Goal: Find specific page/section: Find specific page/section

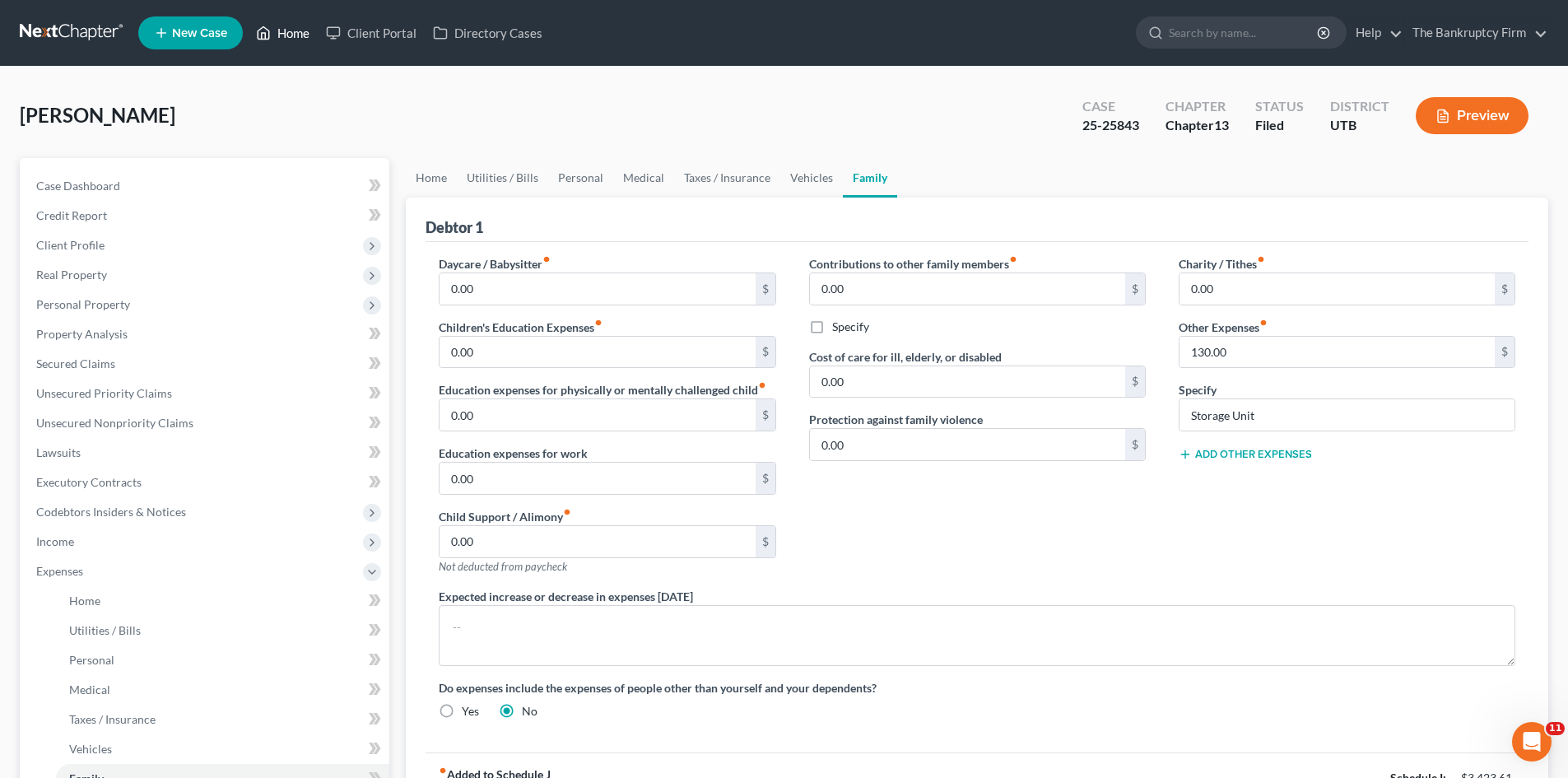
drag, startPoint x: 279, startPoint y: 35, endPoint x: 308, endPoint y: 33, distance: 29.1
click at [279, 35] on link "Home" at bounding box center [283, 32] width 70 height 30
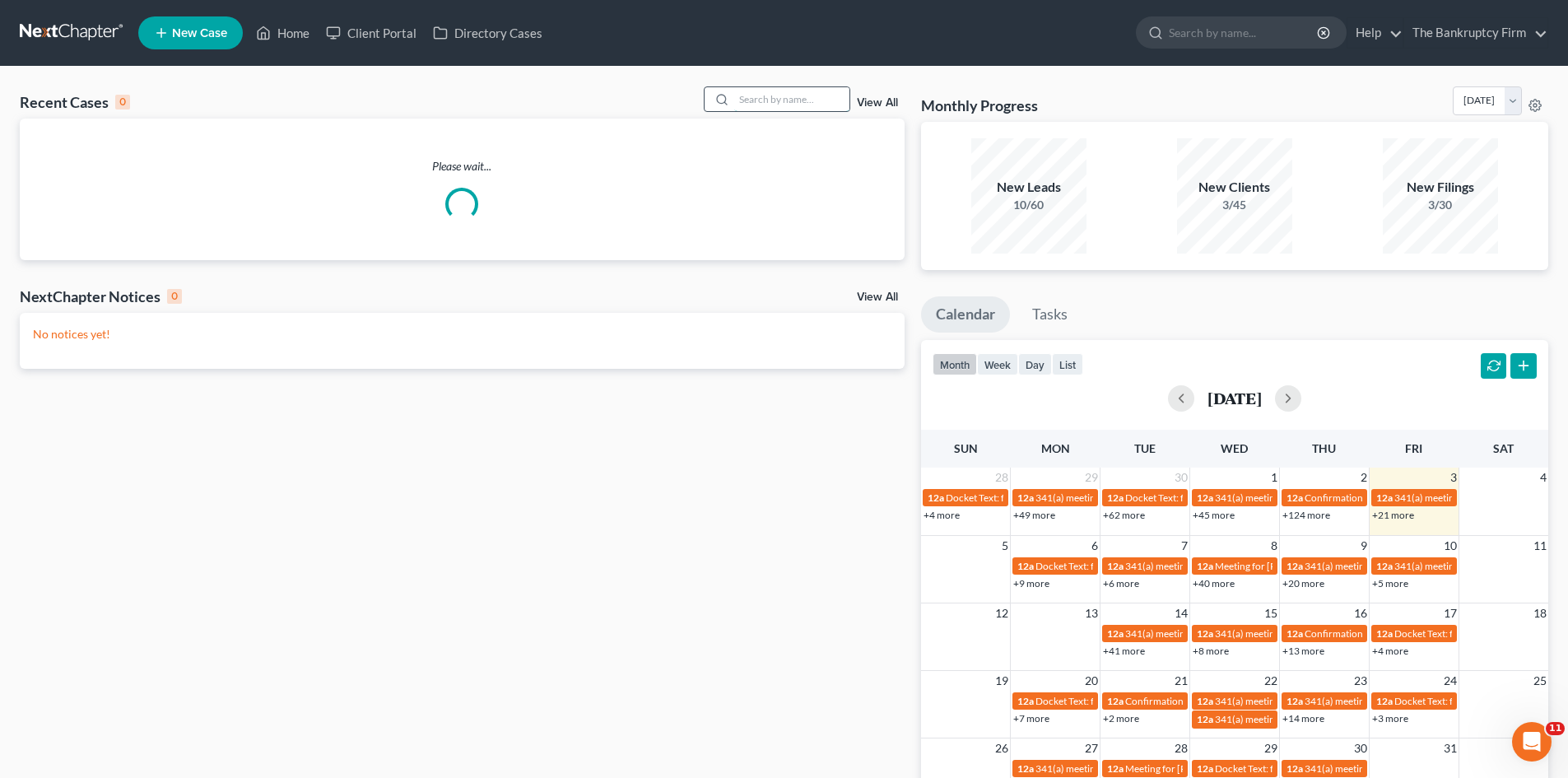
click at [746, 99] on input "search" at bounding box center [791, 99] width 115 height 24
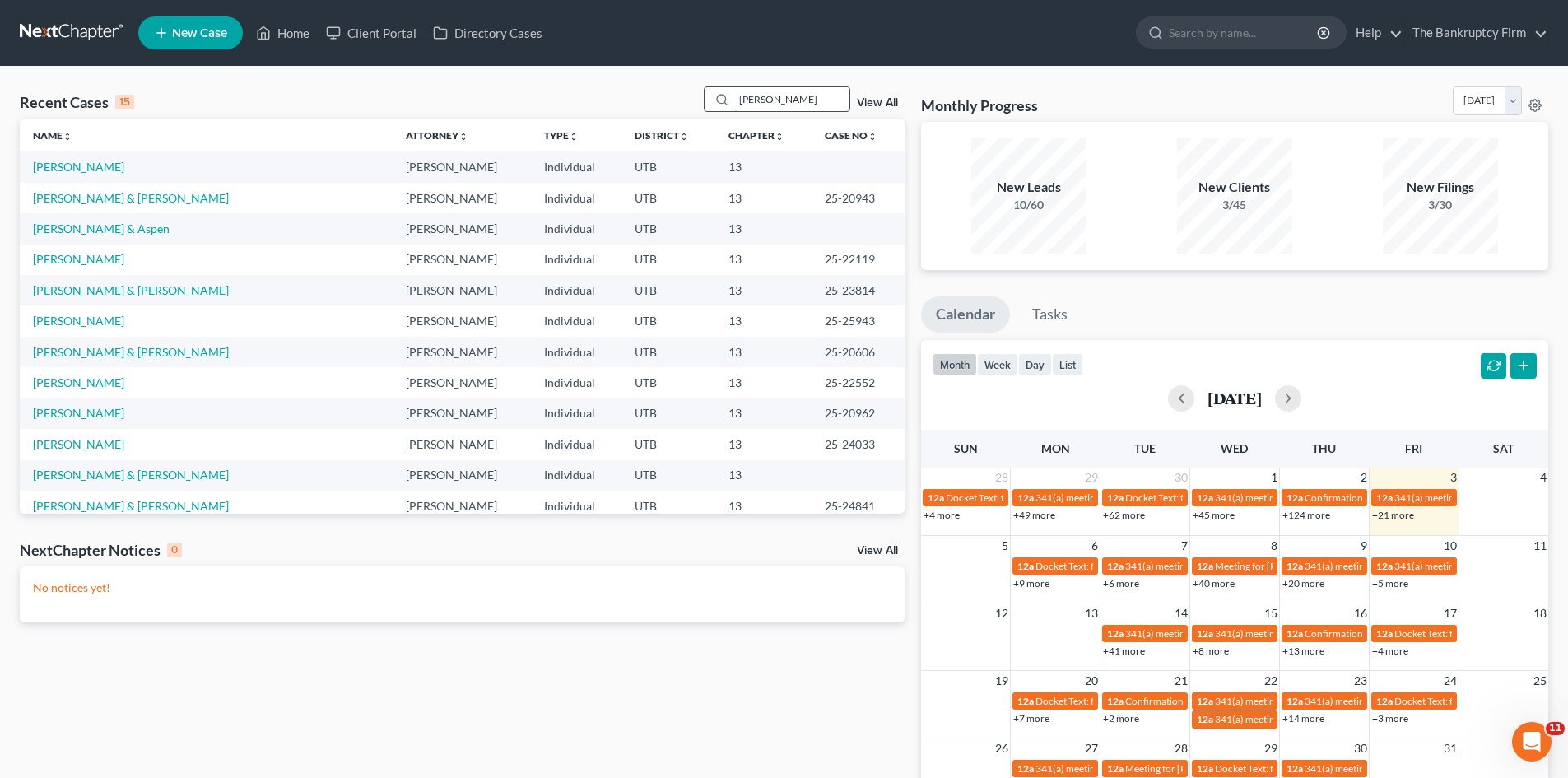
type input "[PERSON_NAME]"
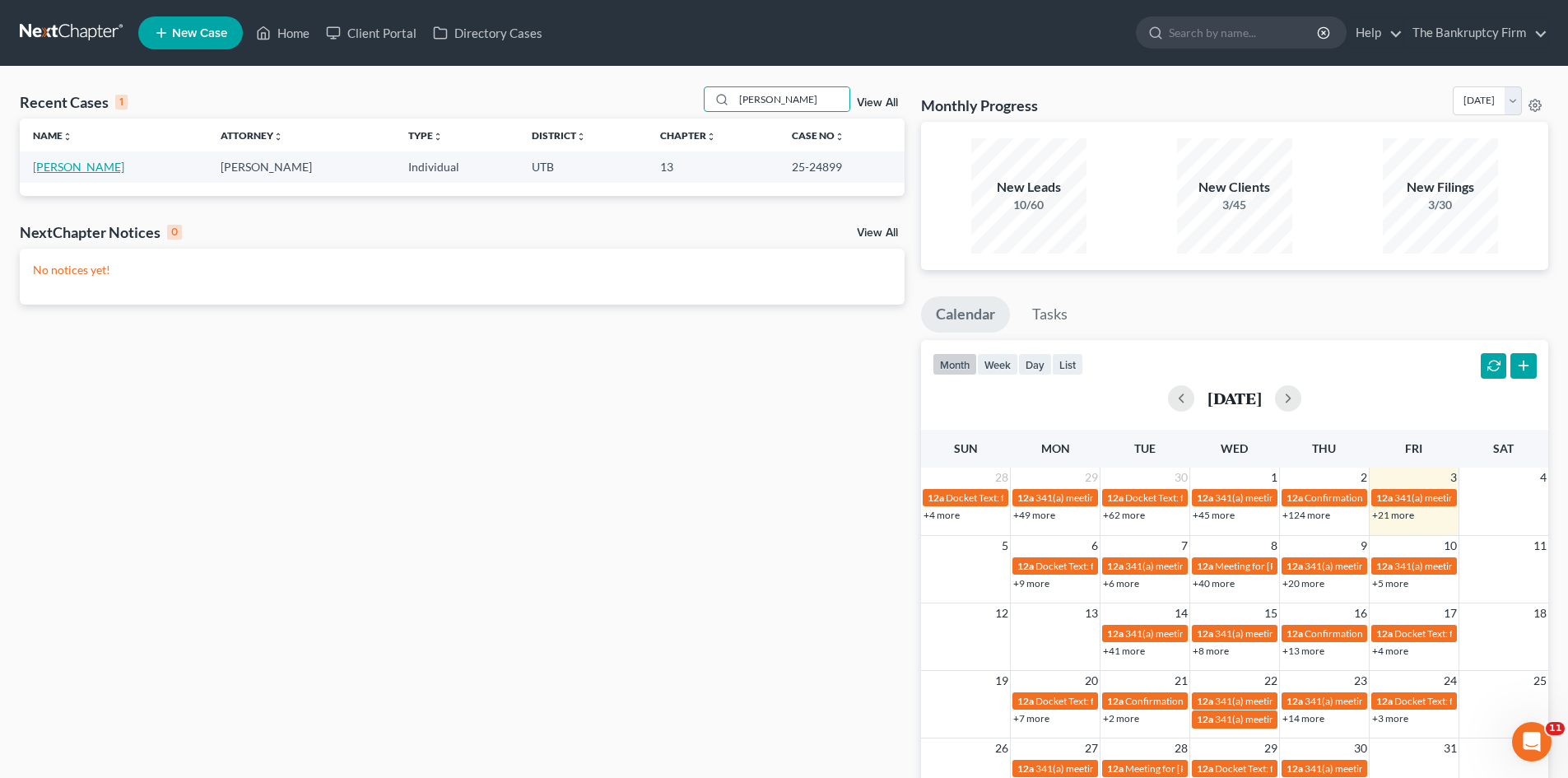
click at [72, 170] on link "[PERSON_NAME]" at bounding box center [78, 167] width 91 height 14
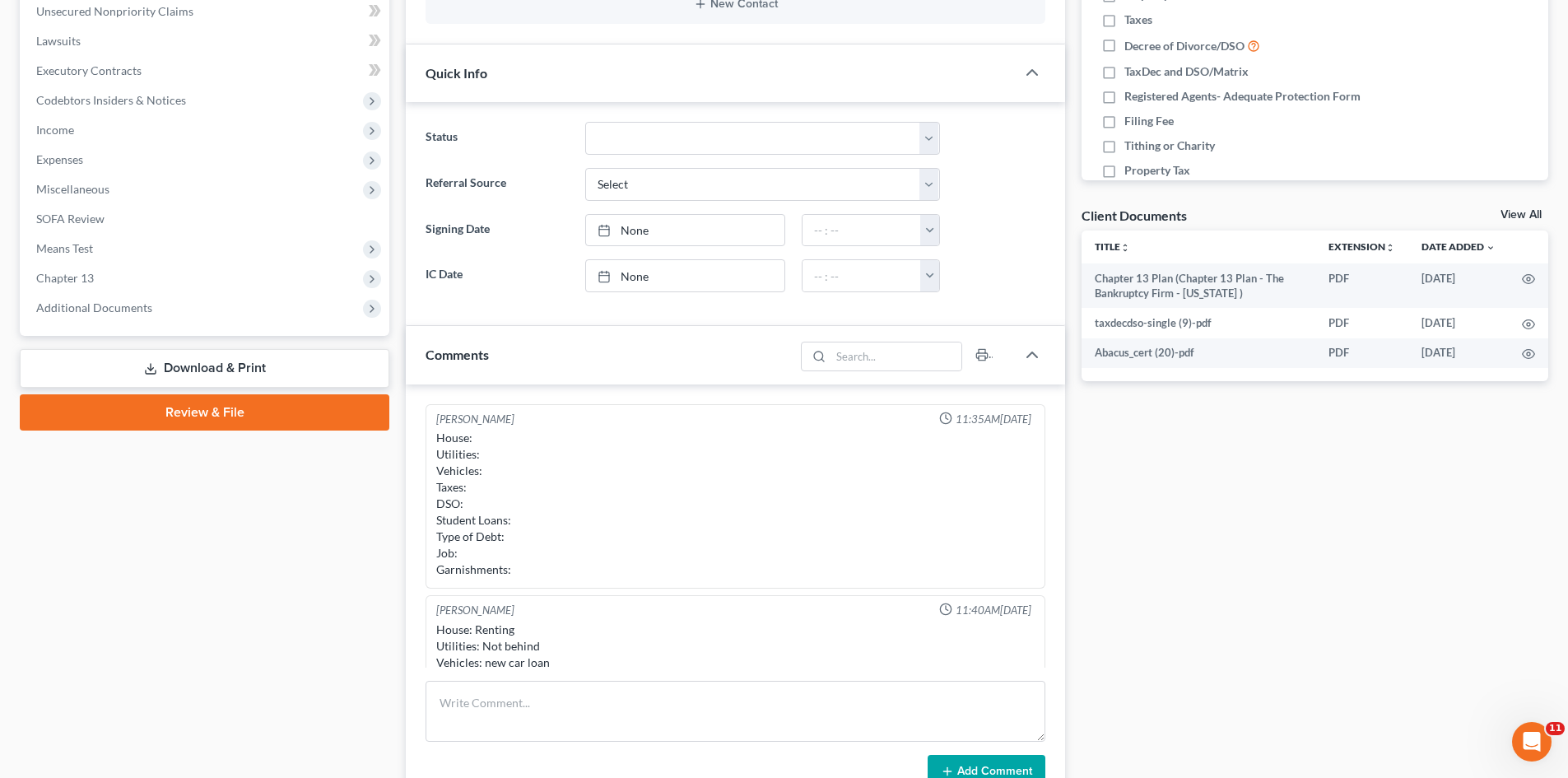
scroll to position [113, 0]
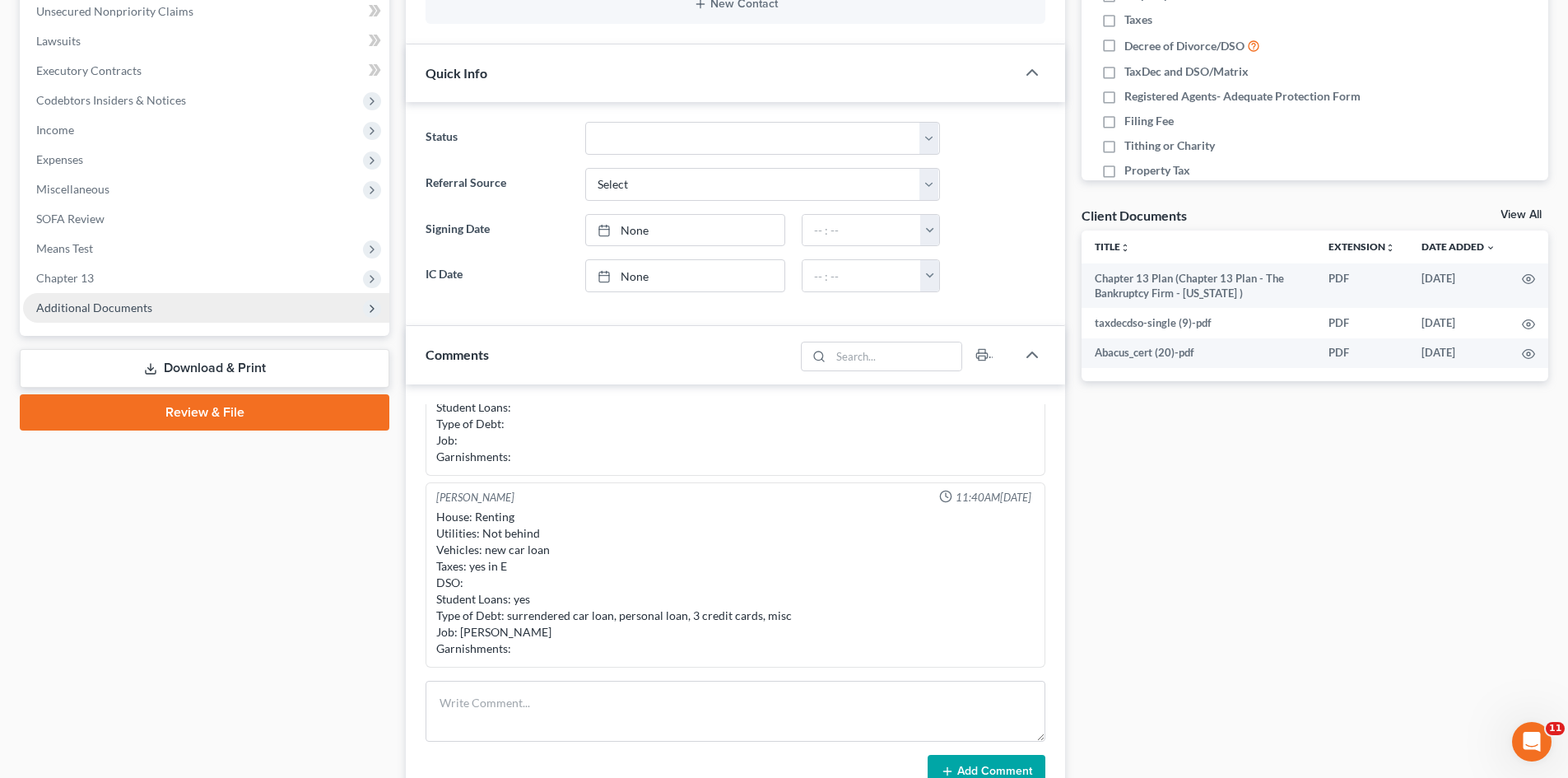
click at [75, 316] on span "Additional Documents" at bounding box center [206, 307] width 366 height 30
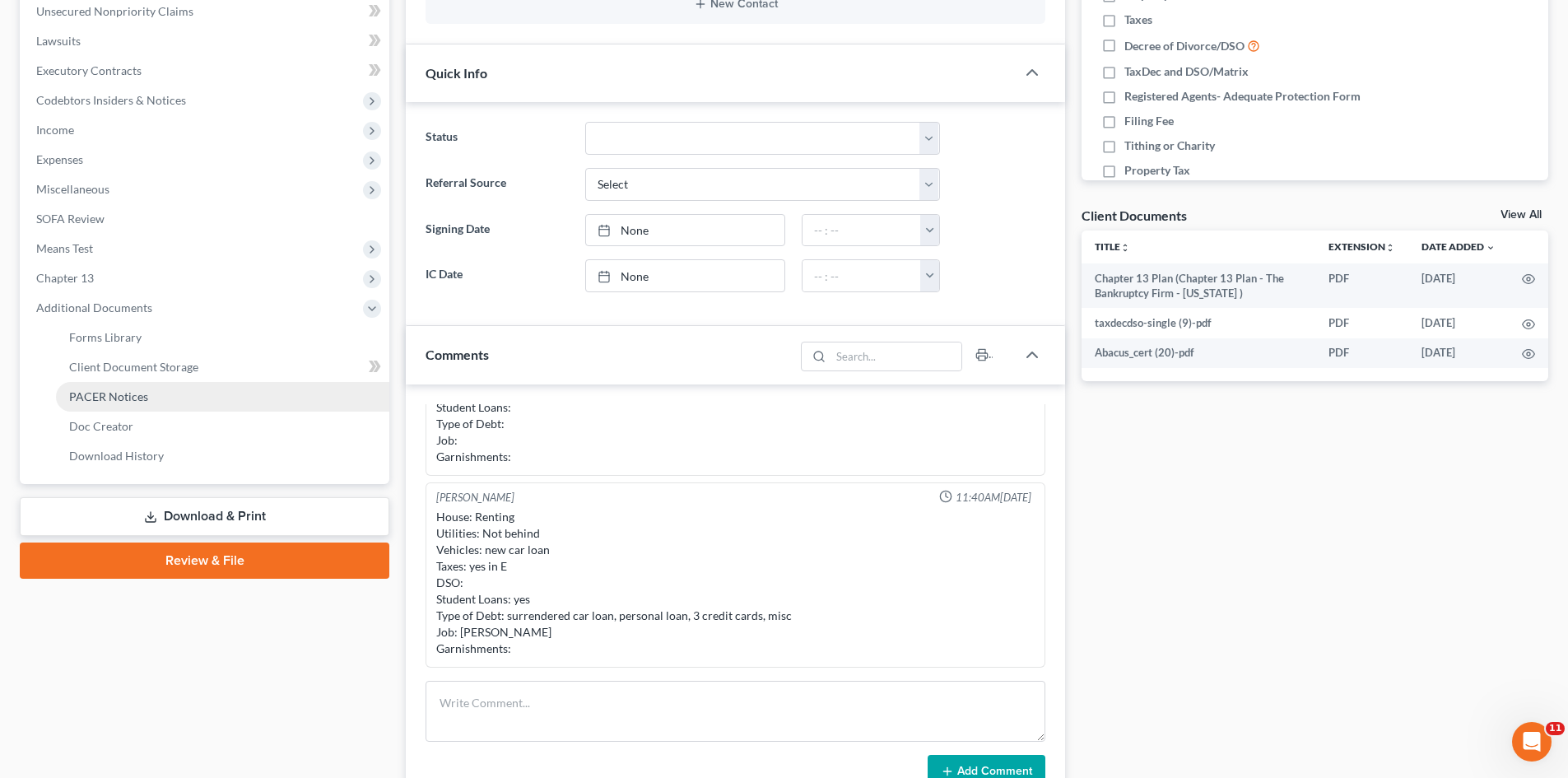
click at [94, 391] on span "PACER Notices" at bounding box center [109, 396] width 79 height 14
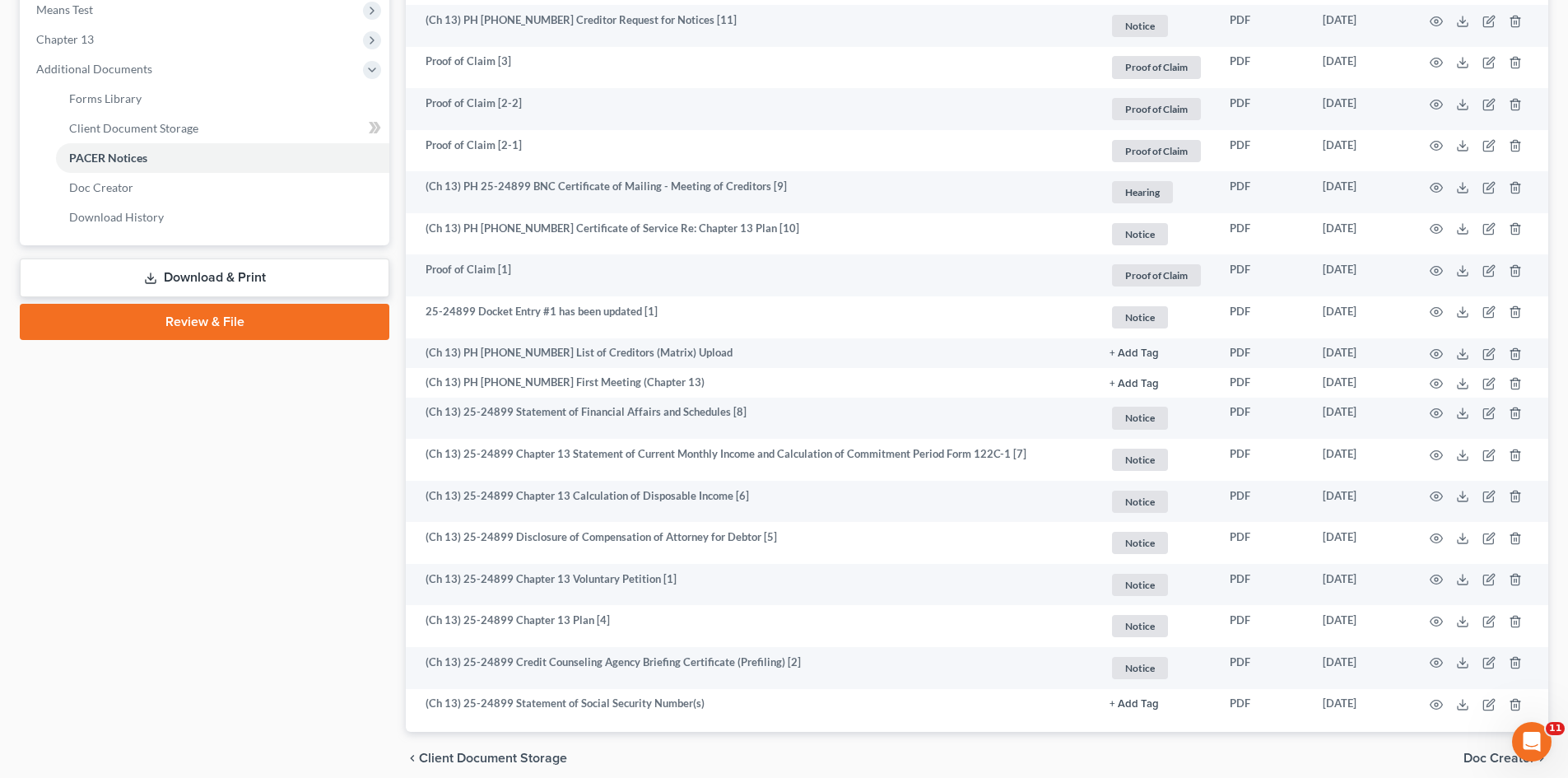
scroll to position [719, 0]
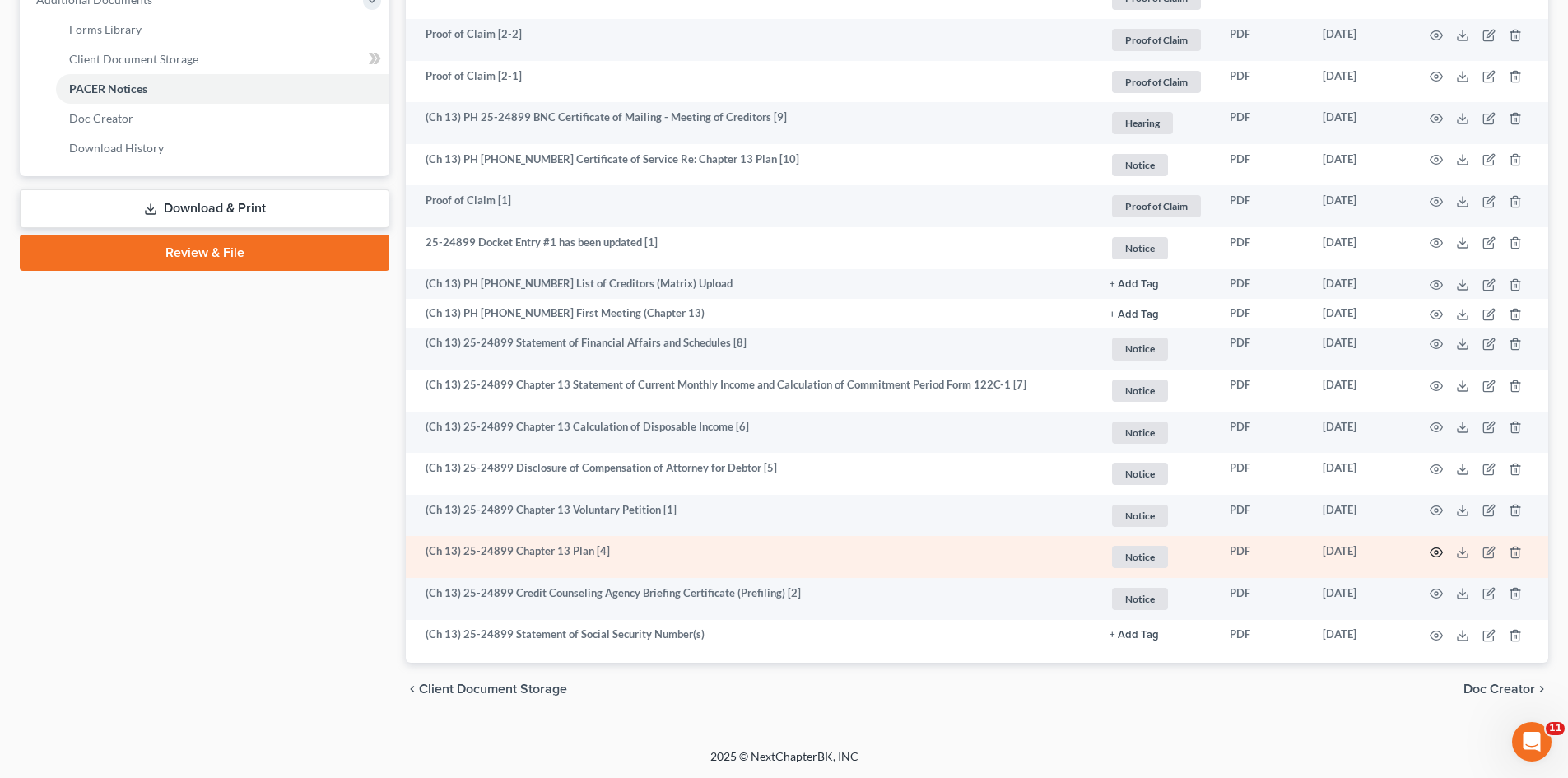
click at [1436, 552] on icon "button" at bounding box center [1436, 552] width 14 height 14
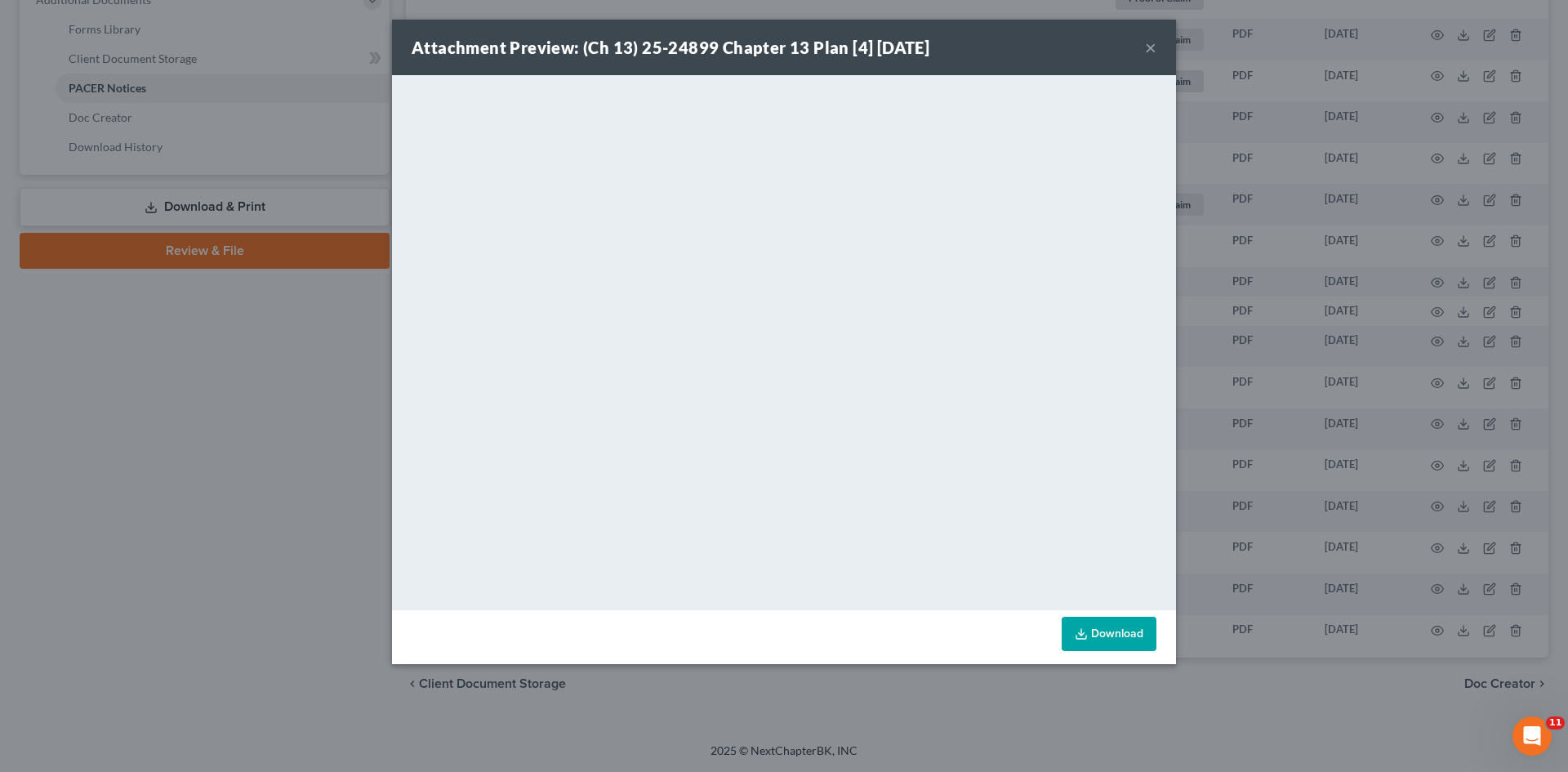
click at [1149, 44] on button "×" at bounding box center [1151, 47] width 12 height 20
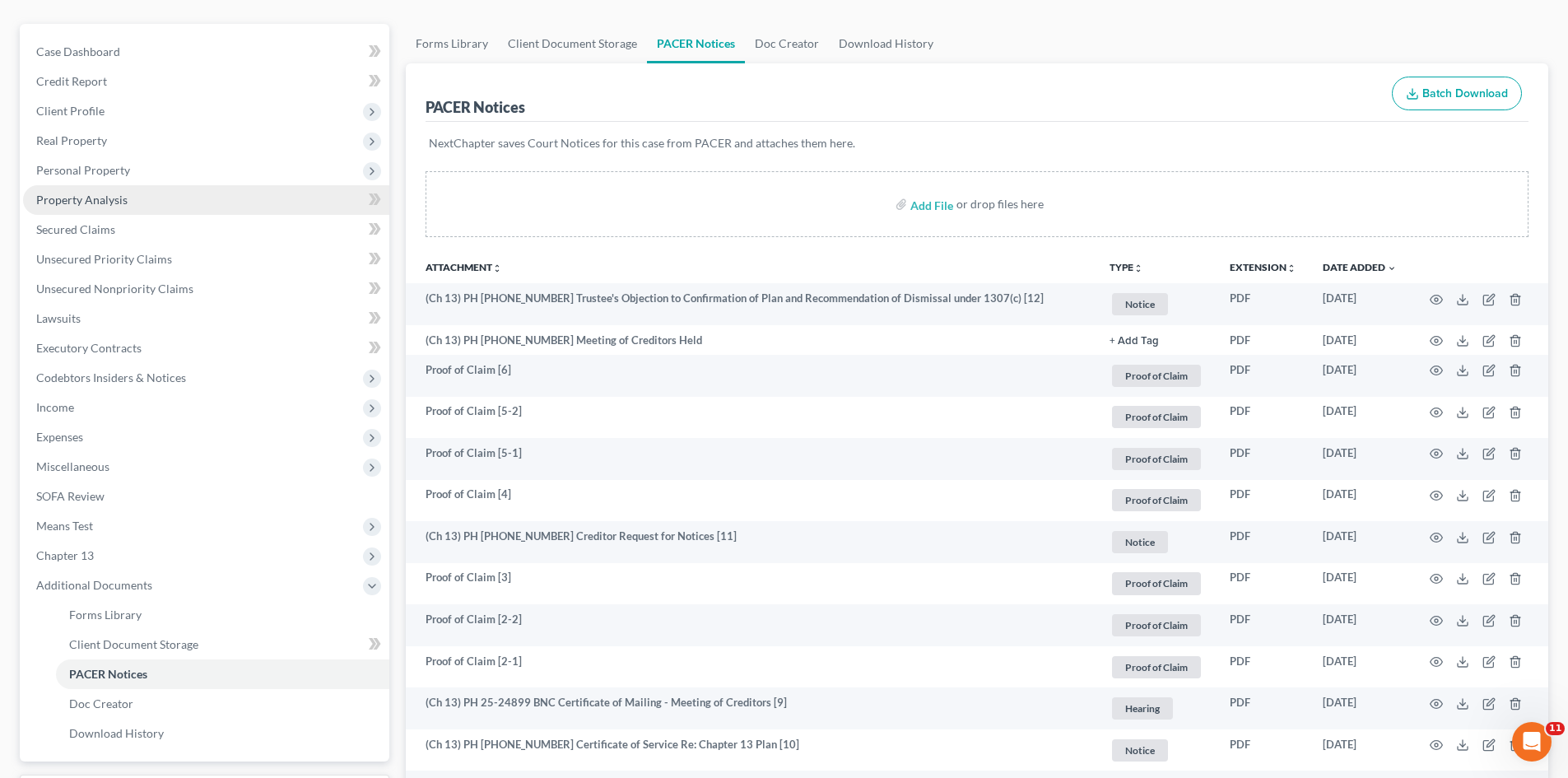
scroll to position [0, 0]
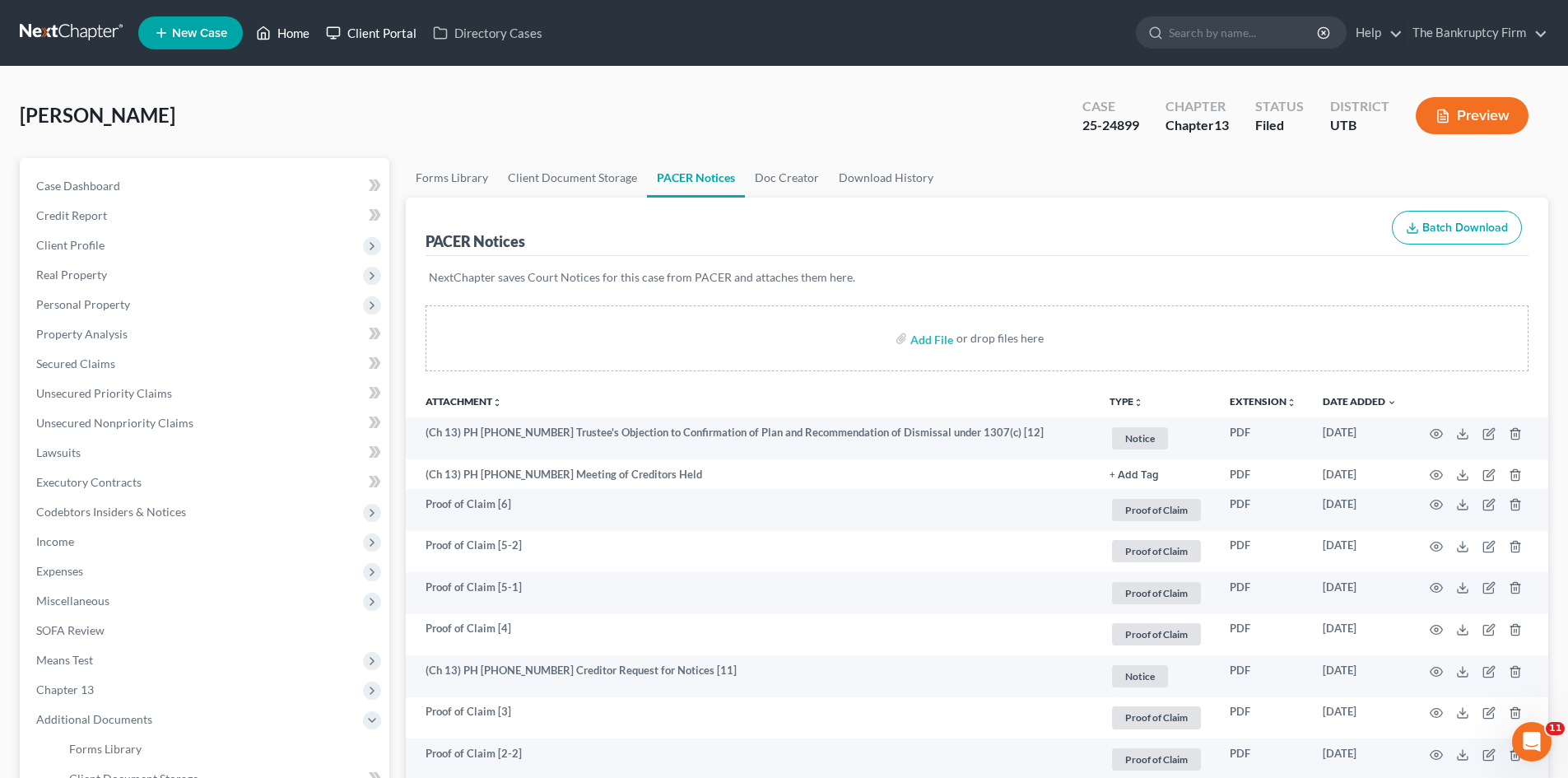
drag, startPoint x: 288, startPoint y: 38, endPoint x: 399, endPoint y: 33, distance: 111.1
click at [288, 38] on link "Home" at bounding box center [283, 32] width 70 height 30
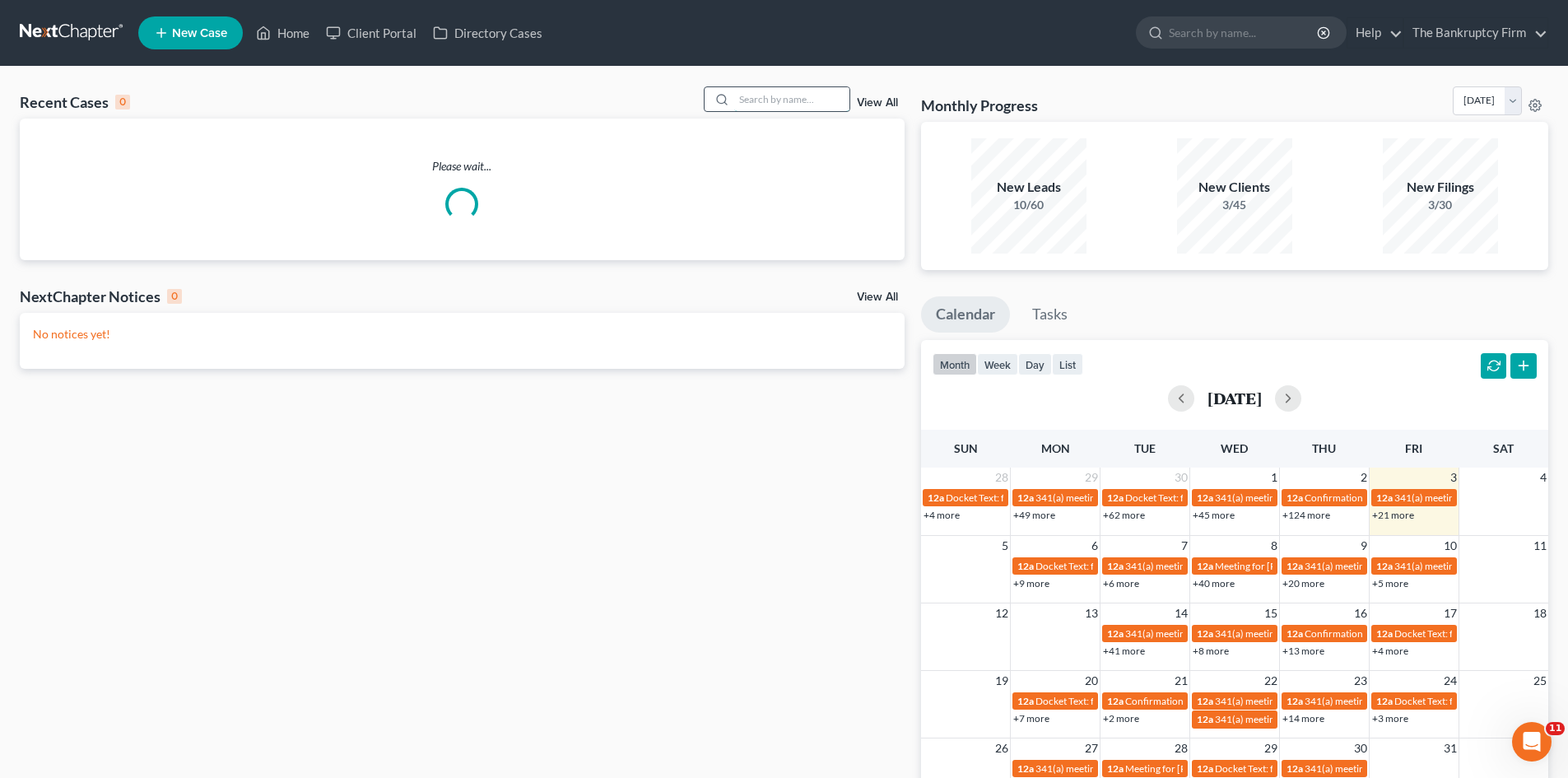
click at [762, 95] on input "search" at bounding box center [791, 99] width 115 height 24
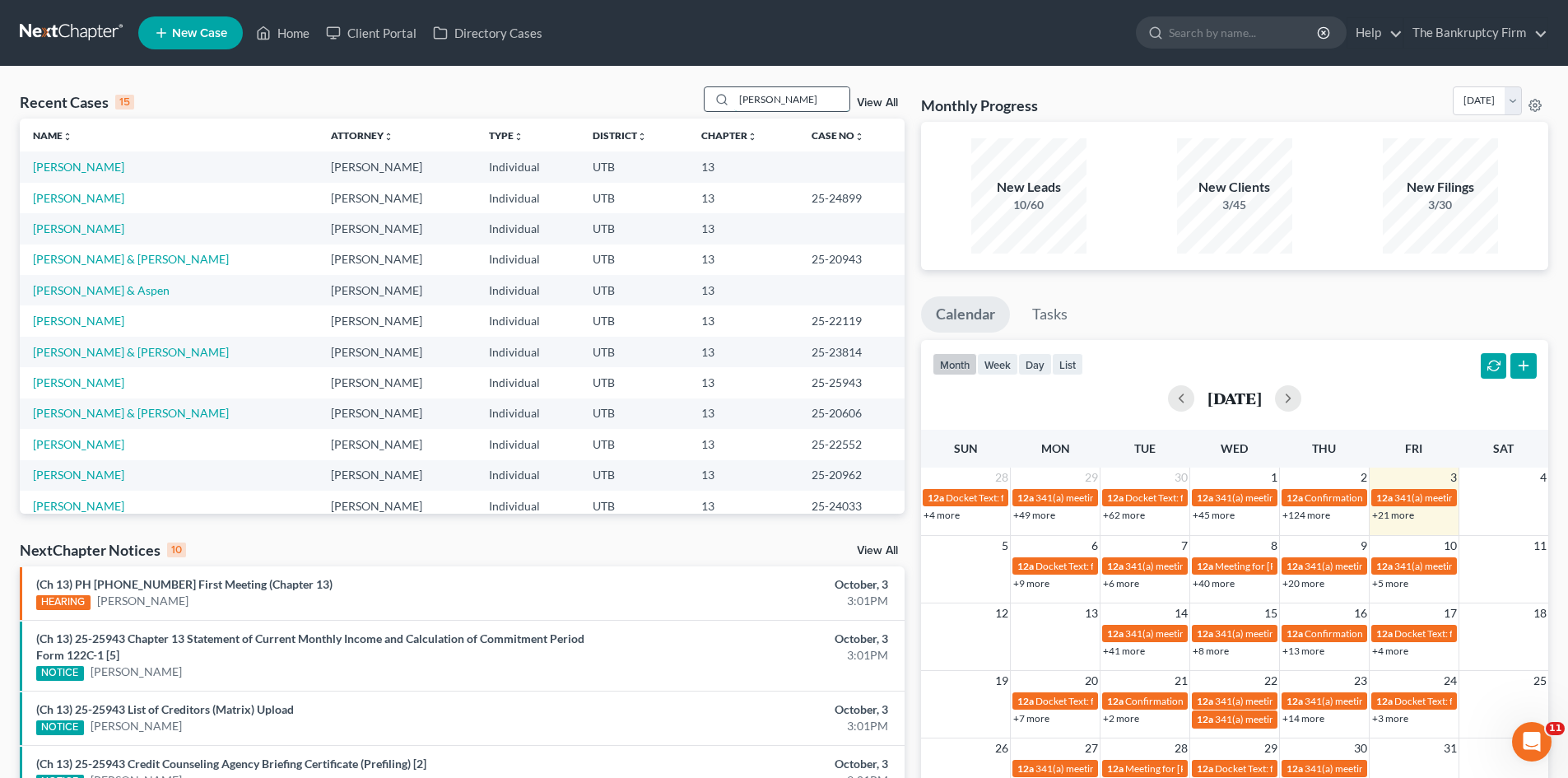
type input "[PERSON_NAME]"
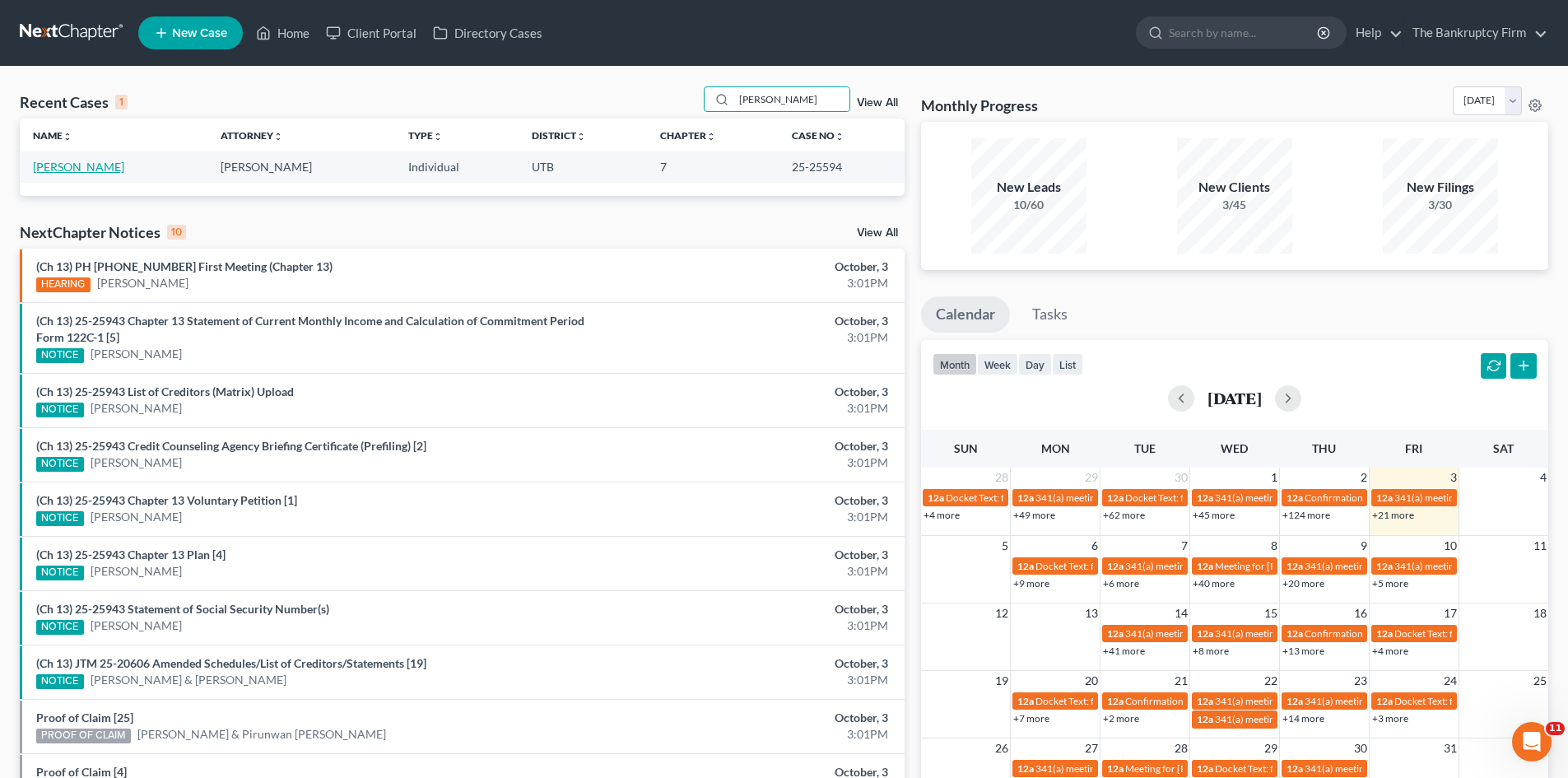
click at [70, 167] on link "[PERSON_NAME]" at bounding box center [78, 167] width 91 height 14
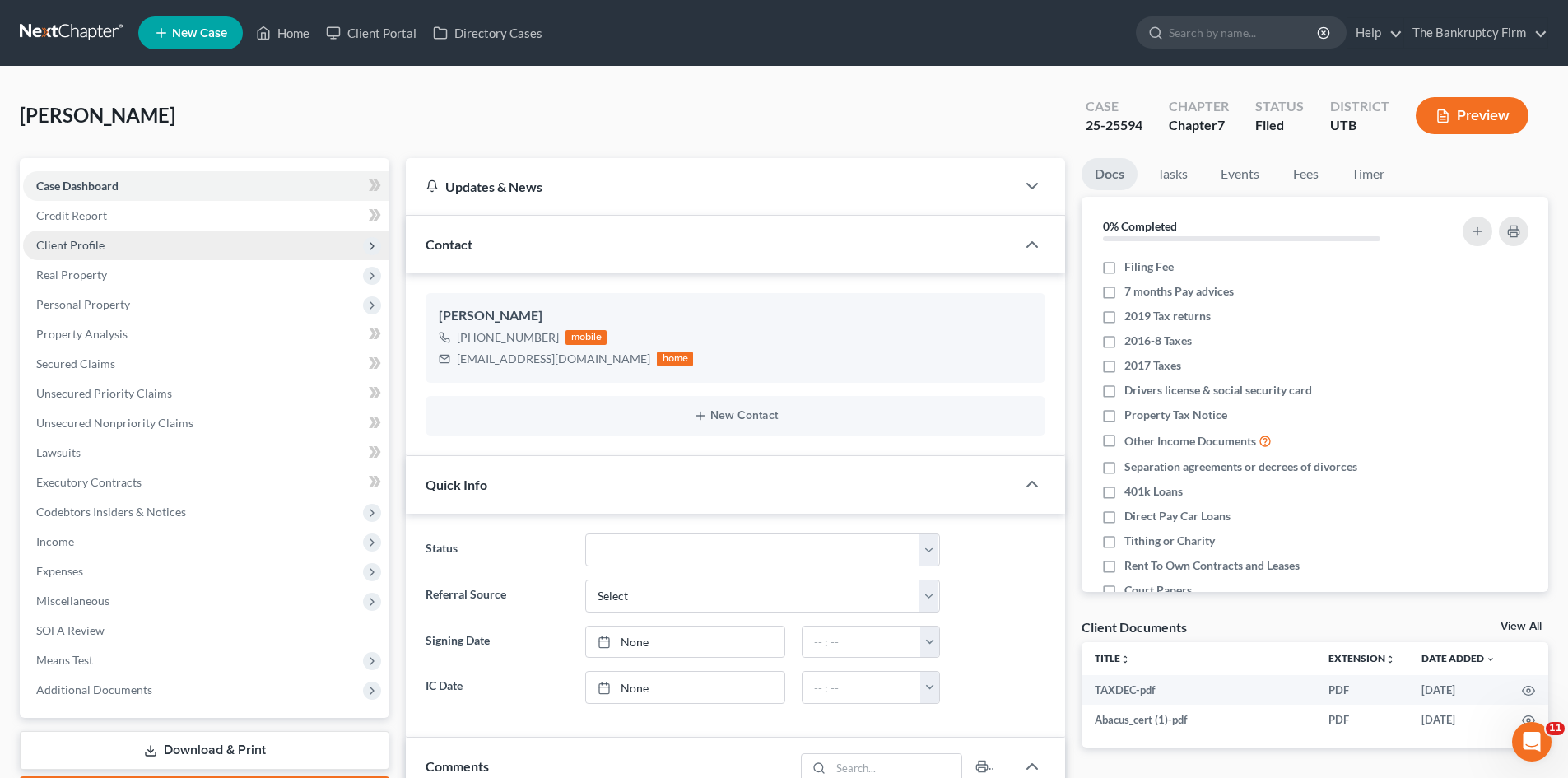
scroll to position [131, 0]
click at [101, 243] on span "Client Profile" at bounding box center [70, 245] width 68 height 14
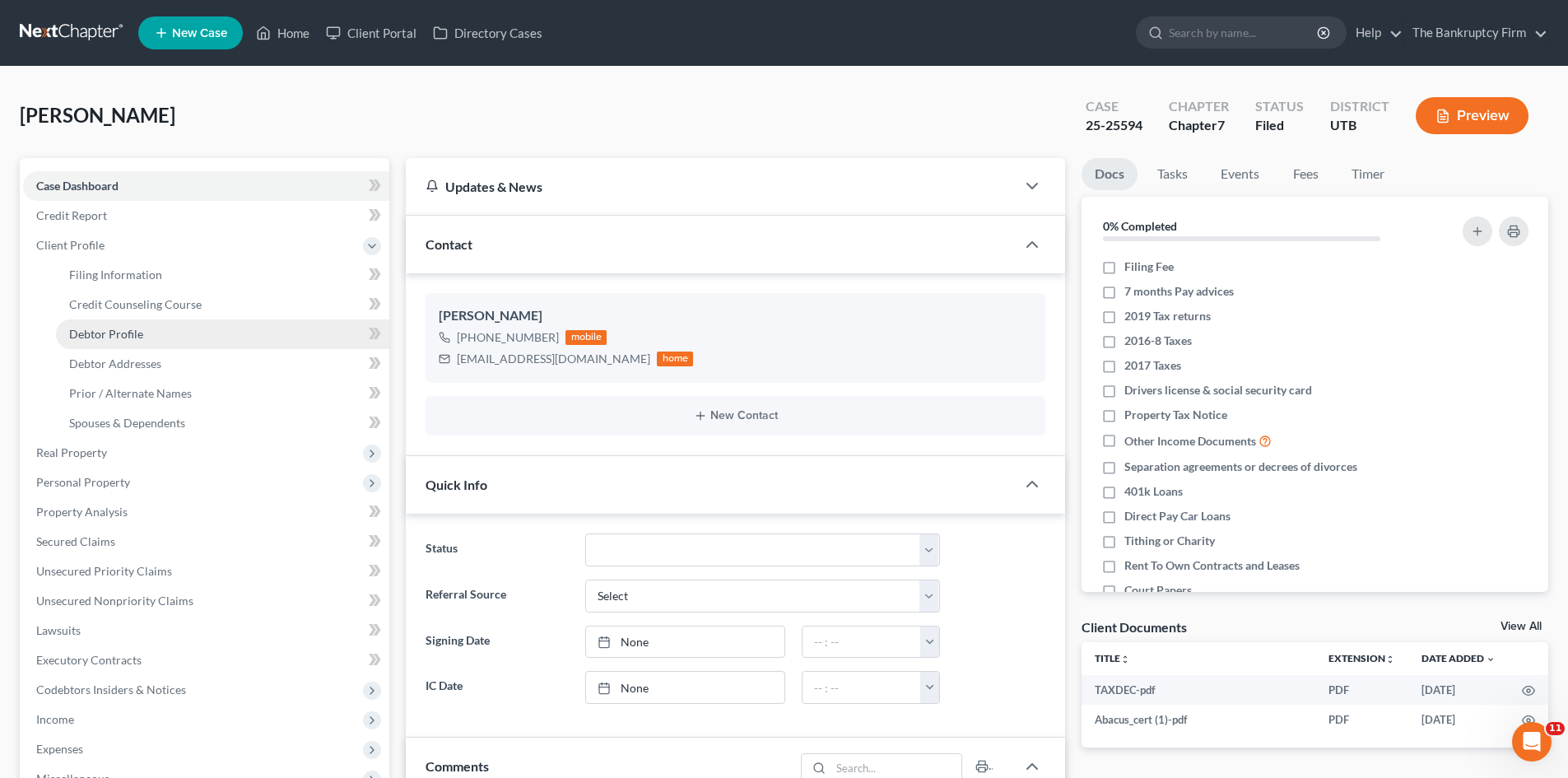
click at [112, 339] on span "Debtor Profile" at bounding box center [106, 334] width 74 height 14
select select "0"
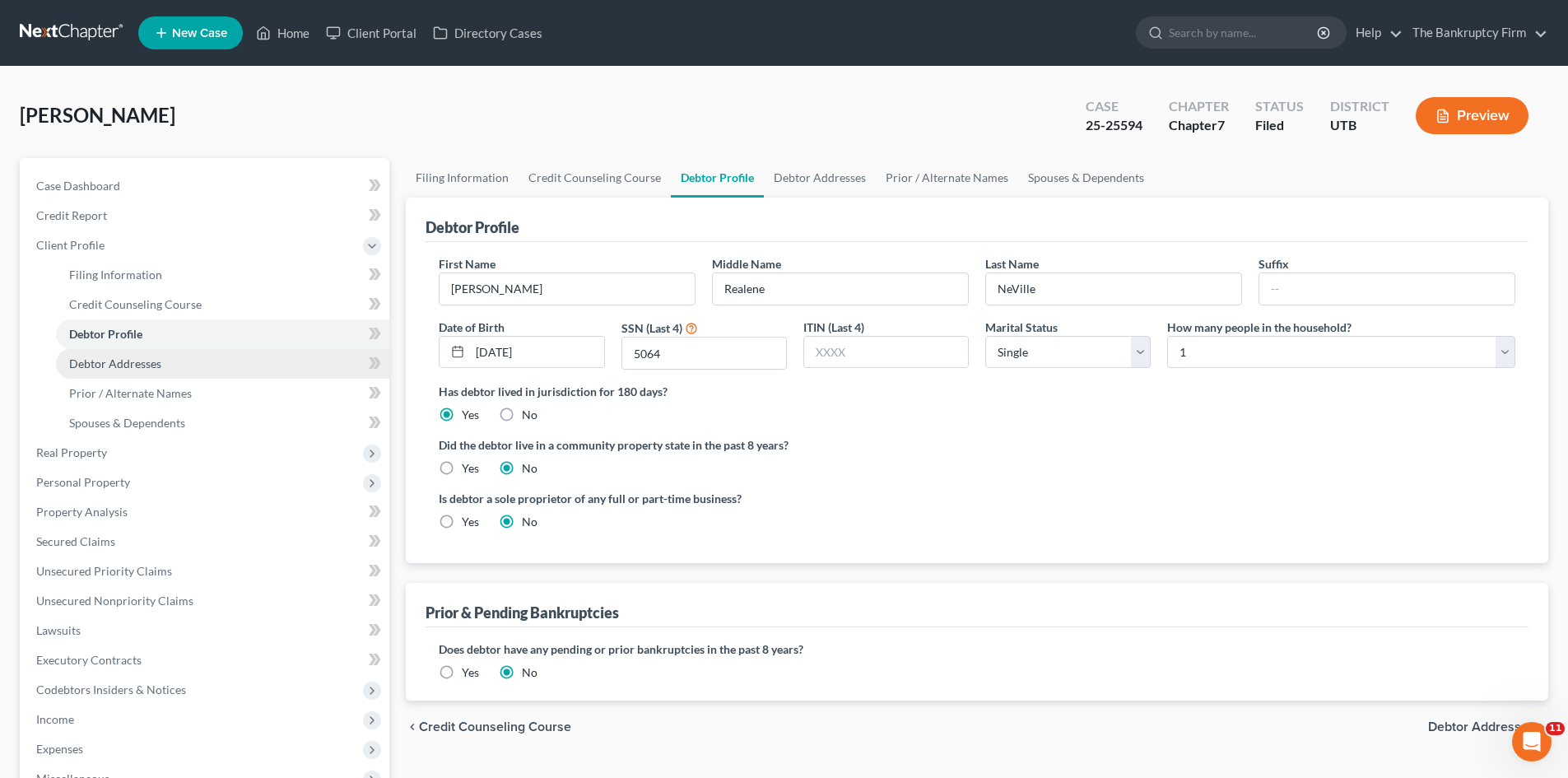
click at [116, 365] on span "Debtor Addresses" at bounding box center [115, 364] width 92 height 14
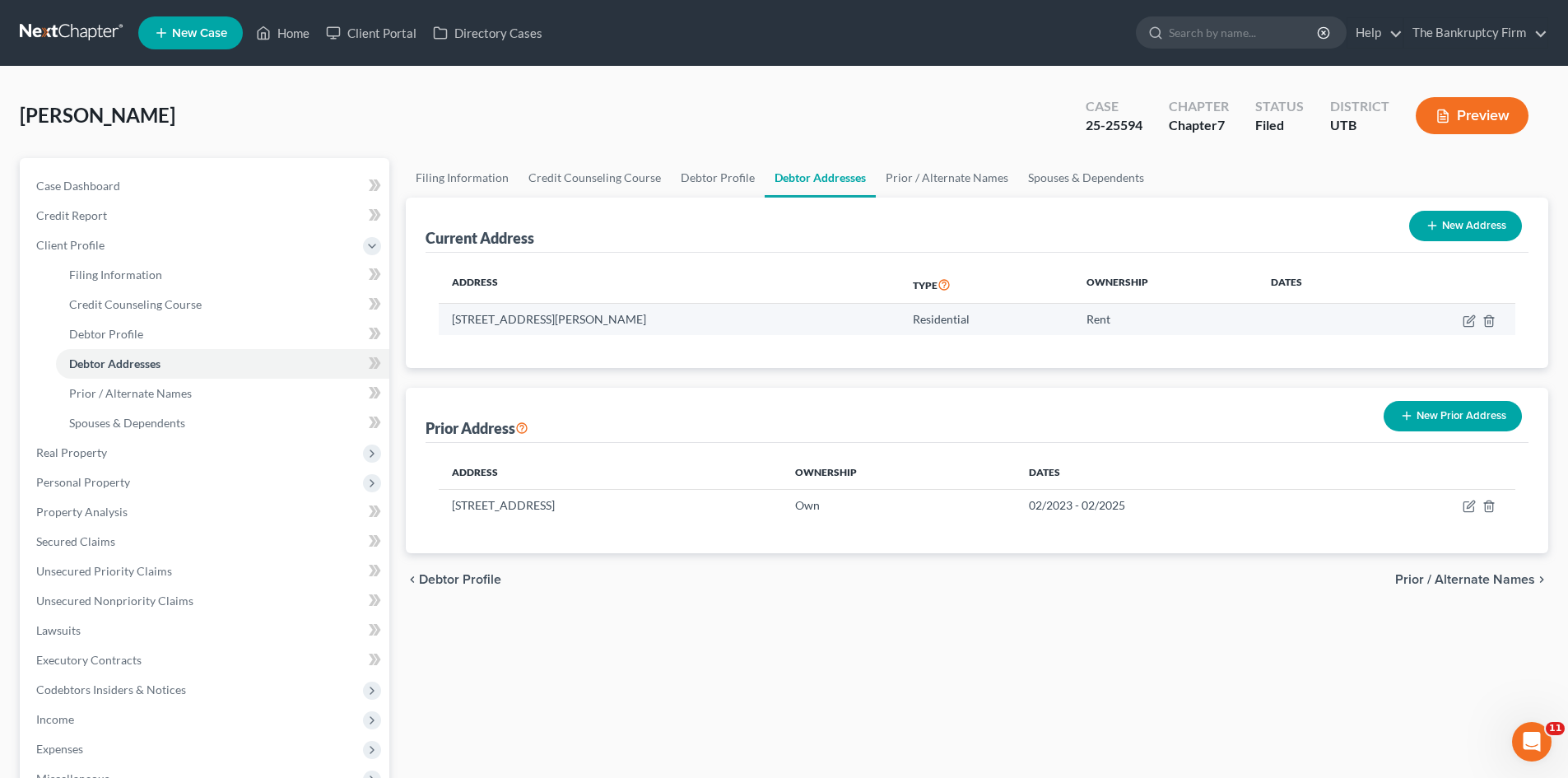
drag, startPoint x: 715, startPoint y: 321, endPoint x: 455, endPoint y: 321, distance: 260.0
click at [455, 321] on td "[STREET_ADDRESS][PERSON_NAME]" at bounding box center [669, 319] width 461 height 32
copy td "[STREET_ADDRESS][PERSON_NAME]"
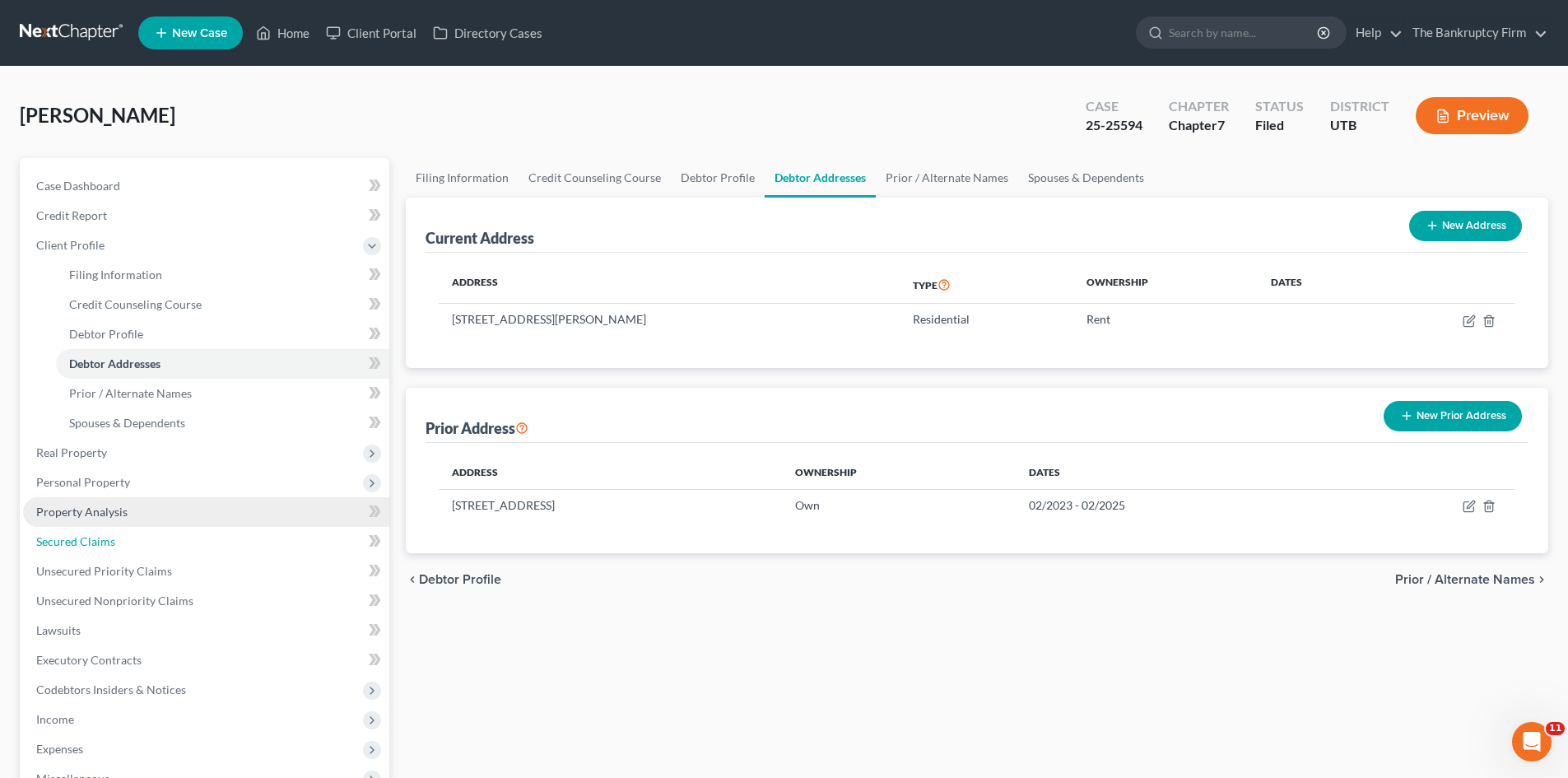
drag, startPoint x: 113, startPoint y: 540, endPoint x: 282, endPoint y: 525, distance: 169.7
click at [113, 540] on span "Secured Claims" at bounding box center [76, 541] width 79 height 14
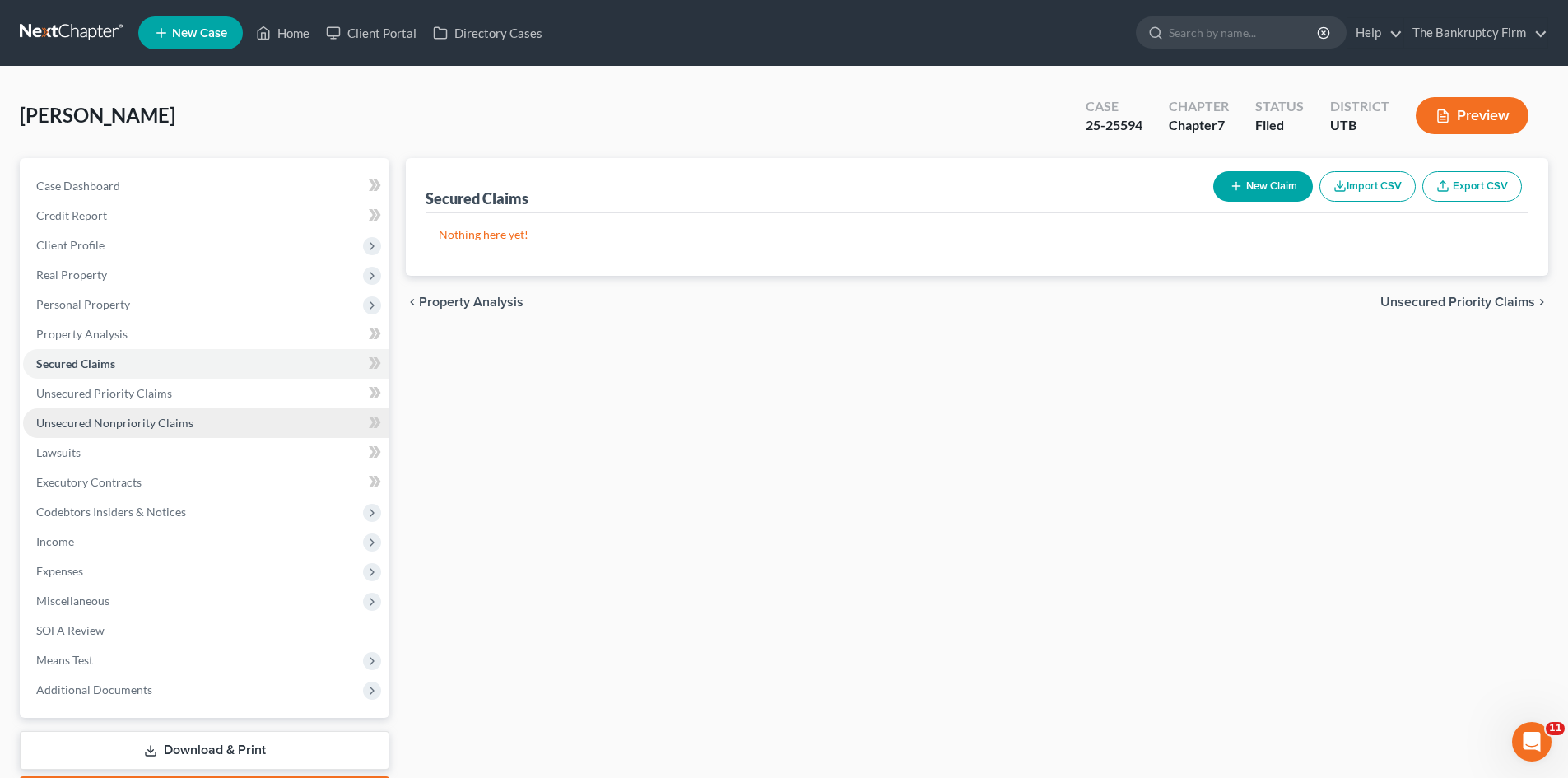
click at [144, 422] on span "Unsecured Nonpriority Claims" at bounding box center [114, 423] width 158 height 14
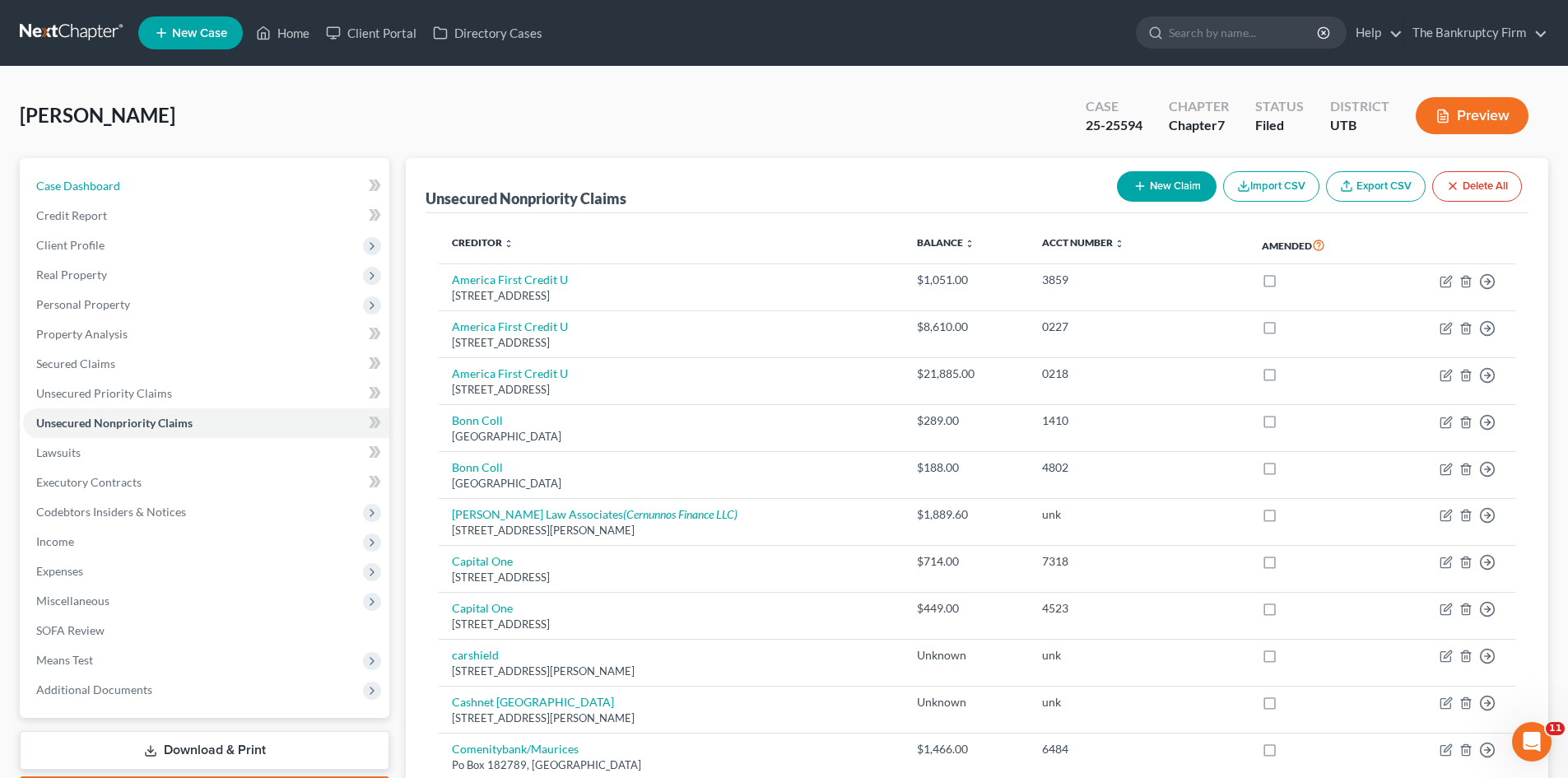
drag, startPoint x: 110, startPoint y: 185, endPoint x: 618, endPoint y: 254, distance: 512.7
click at [110, 185] on span "Case Dashboard" at bounding box center [77, 185] width 84 height 14
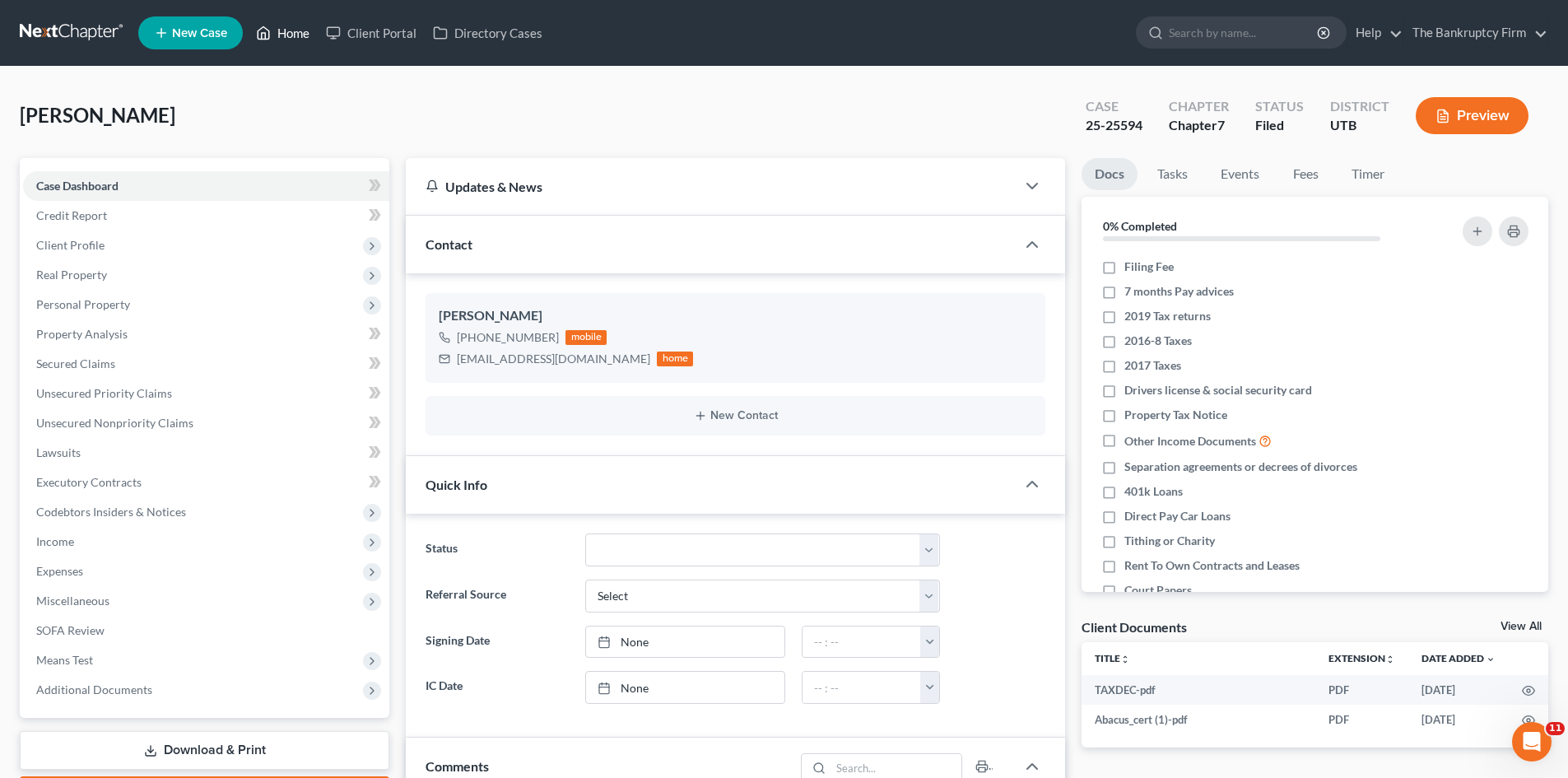
drag, startPoint x: 275, startPoint y: 29, endPoint x: 293, endPoint y: 27, distance: 18.1
click at [275, 29] on link "Home" at bounding box center [283, 32] width 70 height 30
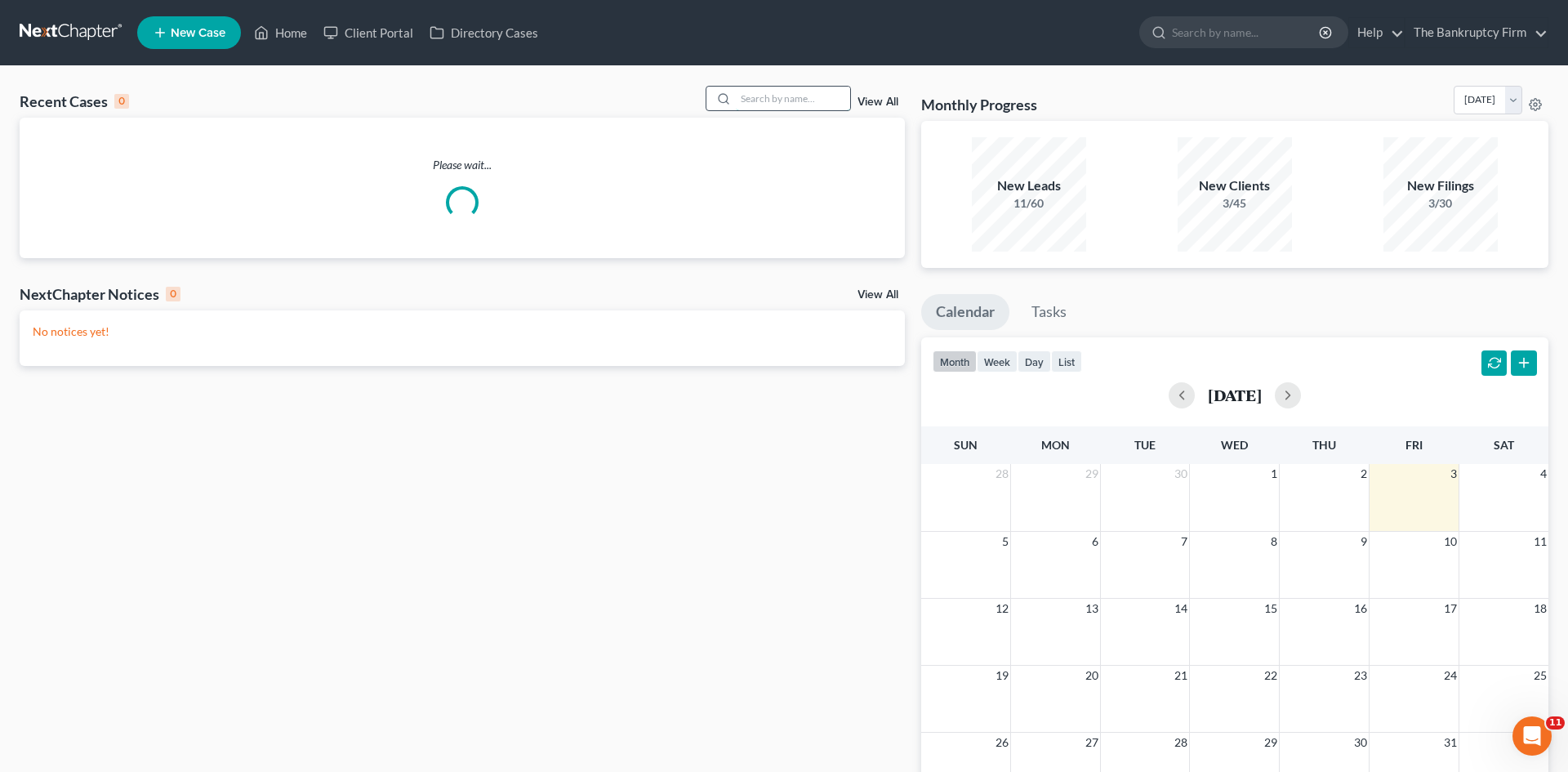
click at [741, 97] on input "search" at bounding box center [793, 98] width 114 height 24
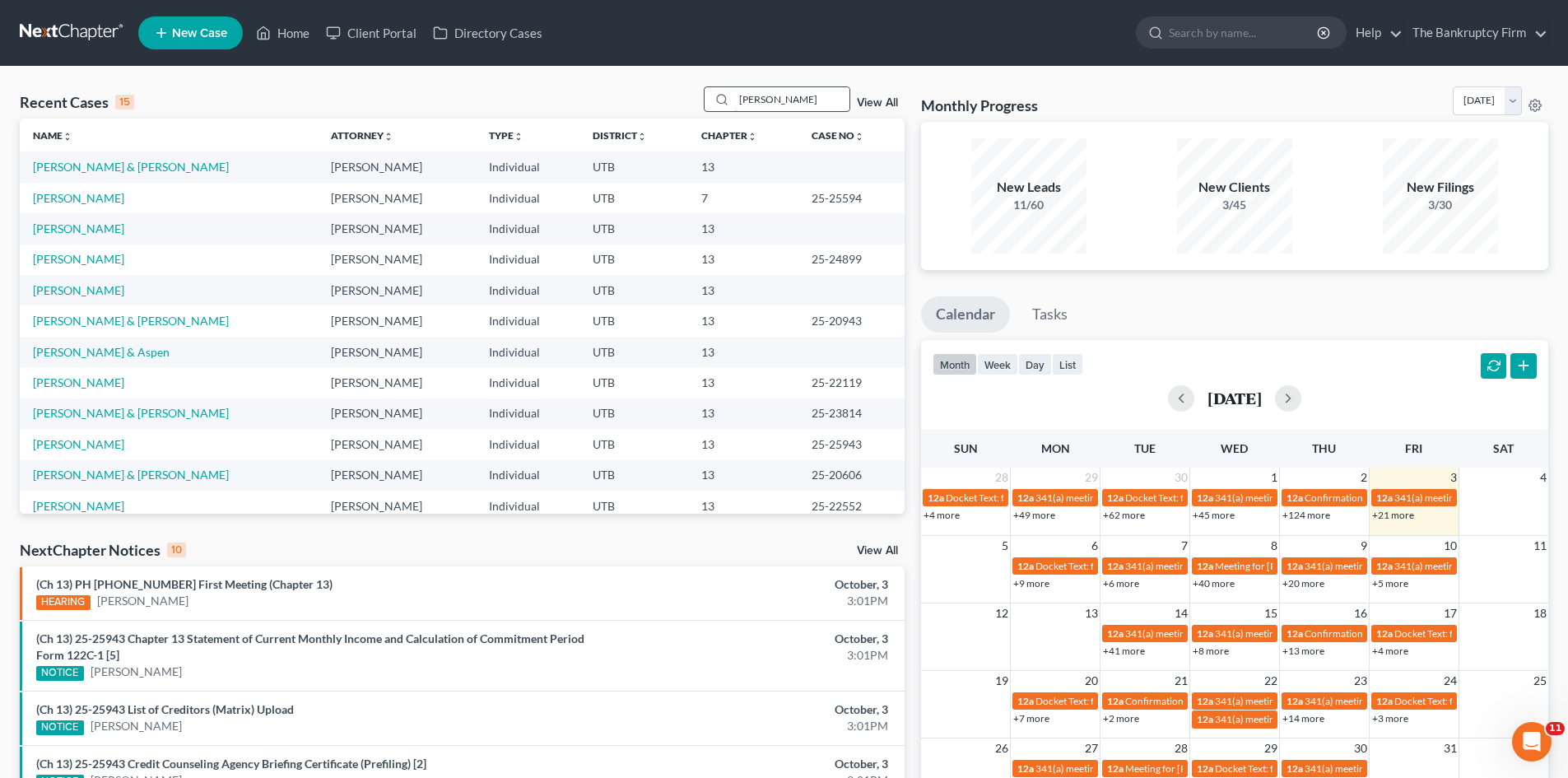
type input "[PERSON_NAME]"
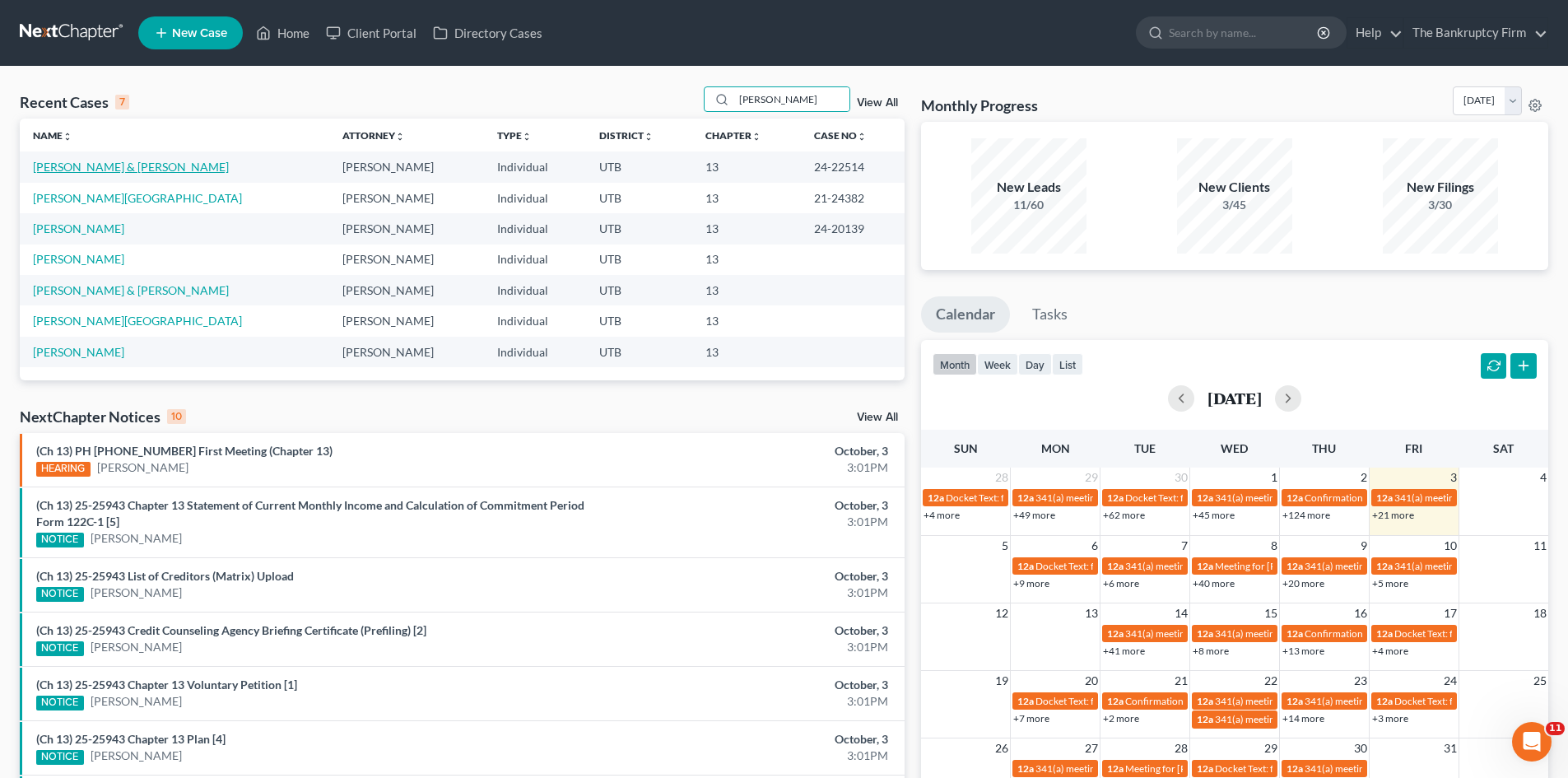
click at [90, 172] on link "[PERSON_NAME] & [PERSON_NAME]" at bounding box center [131, 167] width 196 height 14
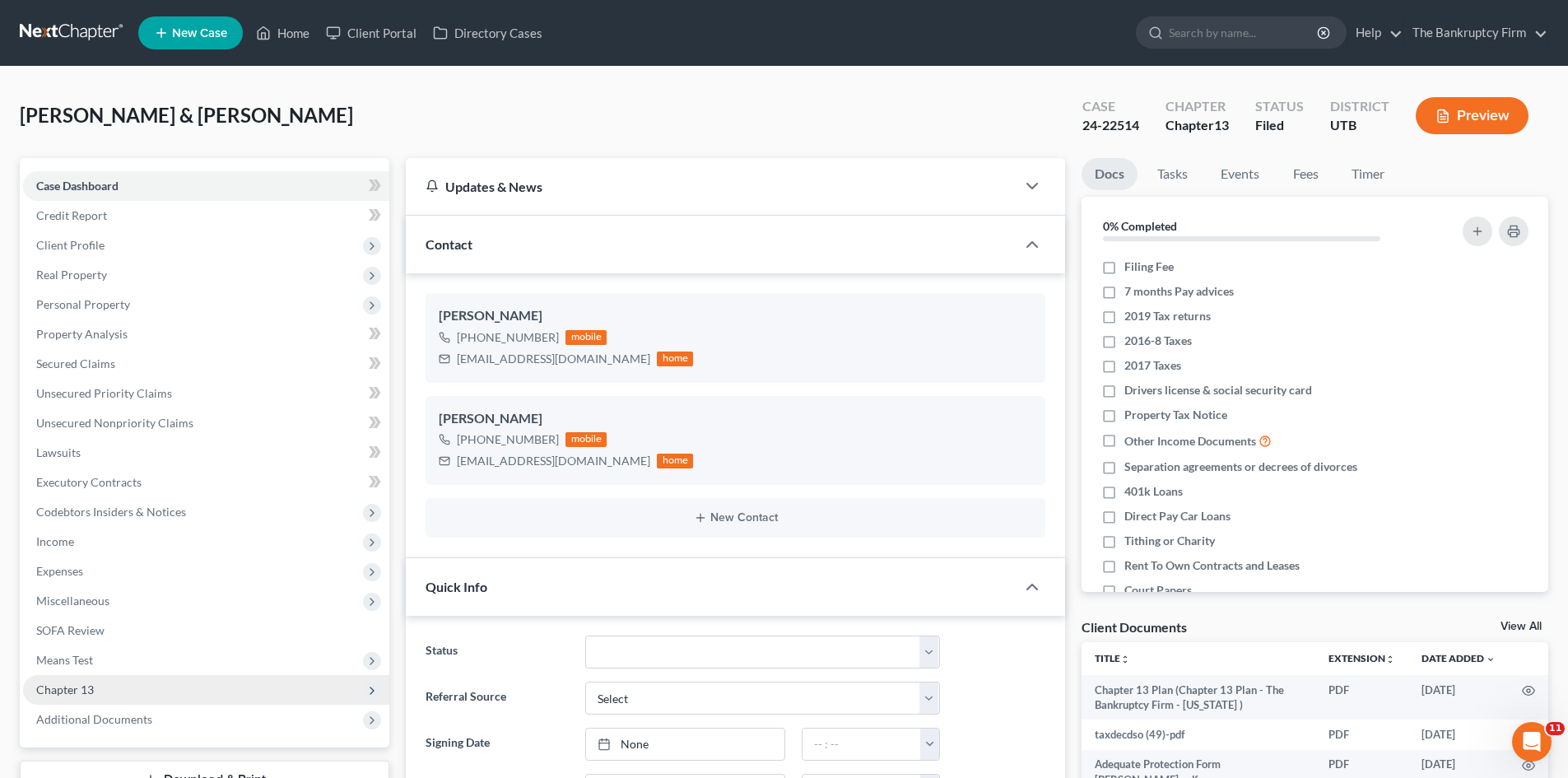
drag, startPoint x: 93, startPoint y: 729, endPoint x: 180, endPoint y: 679, distance: 100.3
click at [93, 729] on span "Additional Documents" at bounding box center [206, 719] width 366 height 30
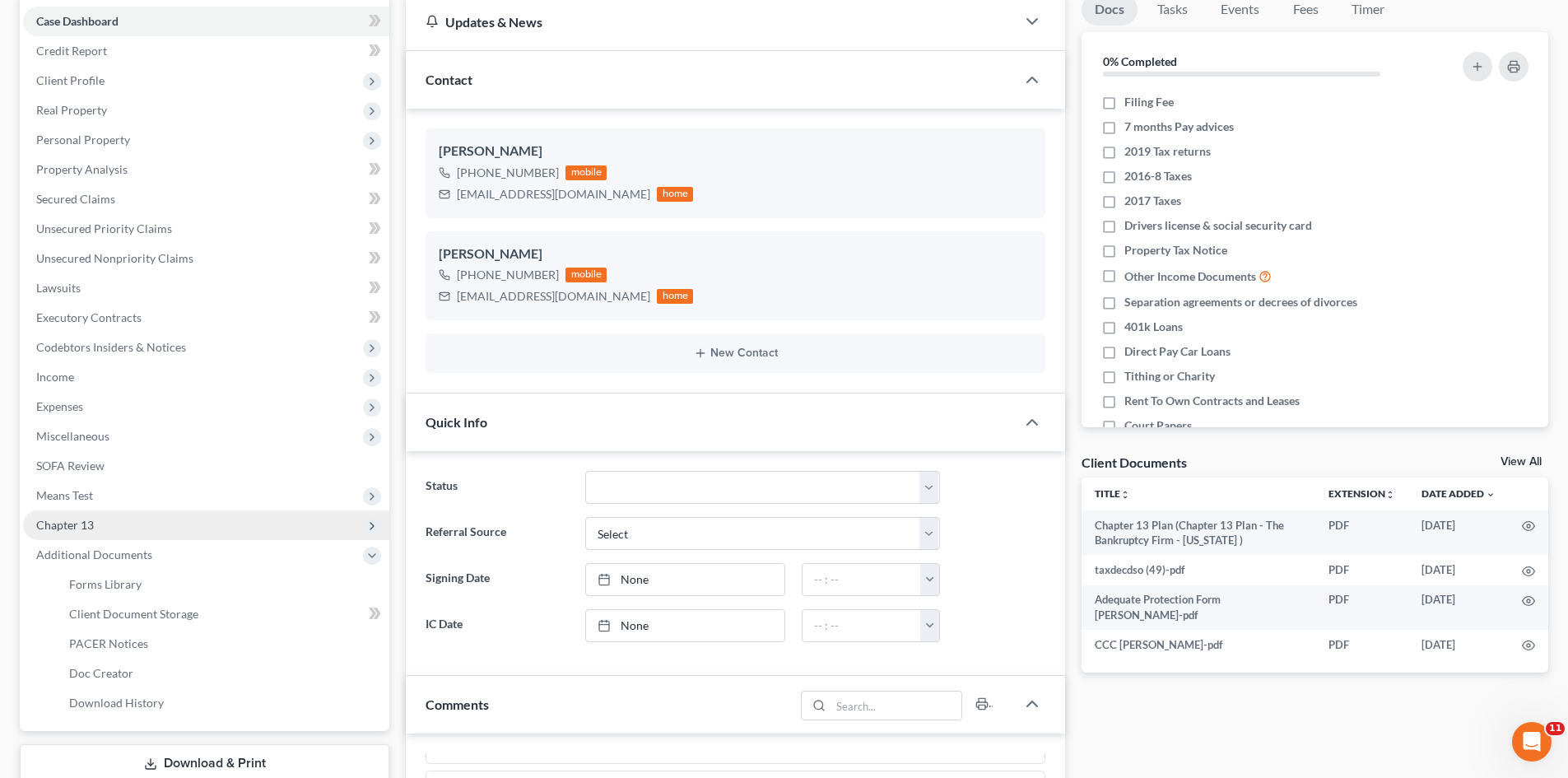
scroll to position [247, 0]
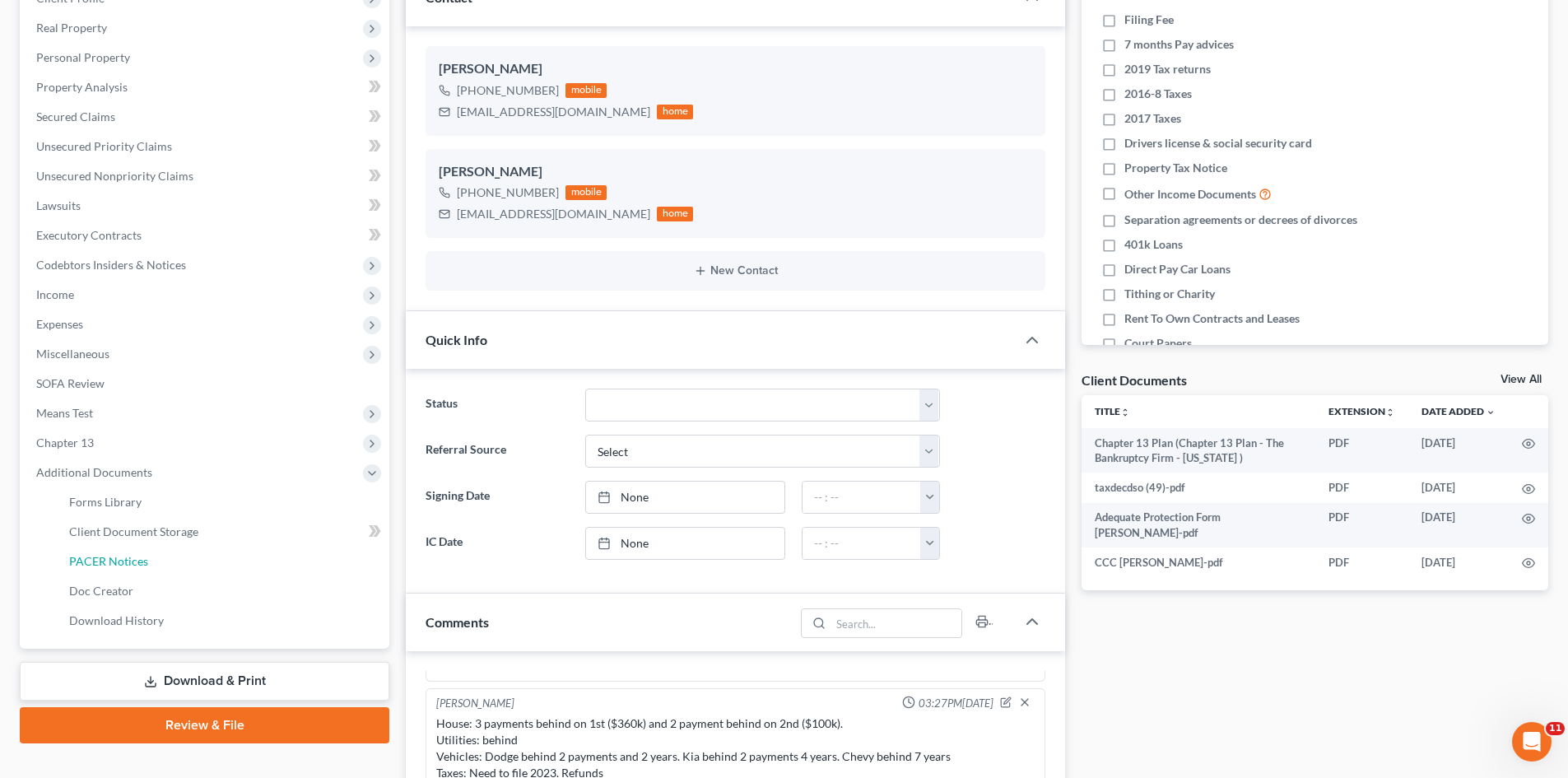
drag, startPoint x: 131, startPoint y: 560, endPoint x: 599, endPoint y: 513, distance: 470.4
click at [131, 559] on span "PACER Notices" at bounding box center [109, 561] width 79 height 14
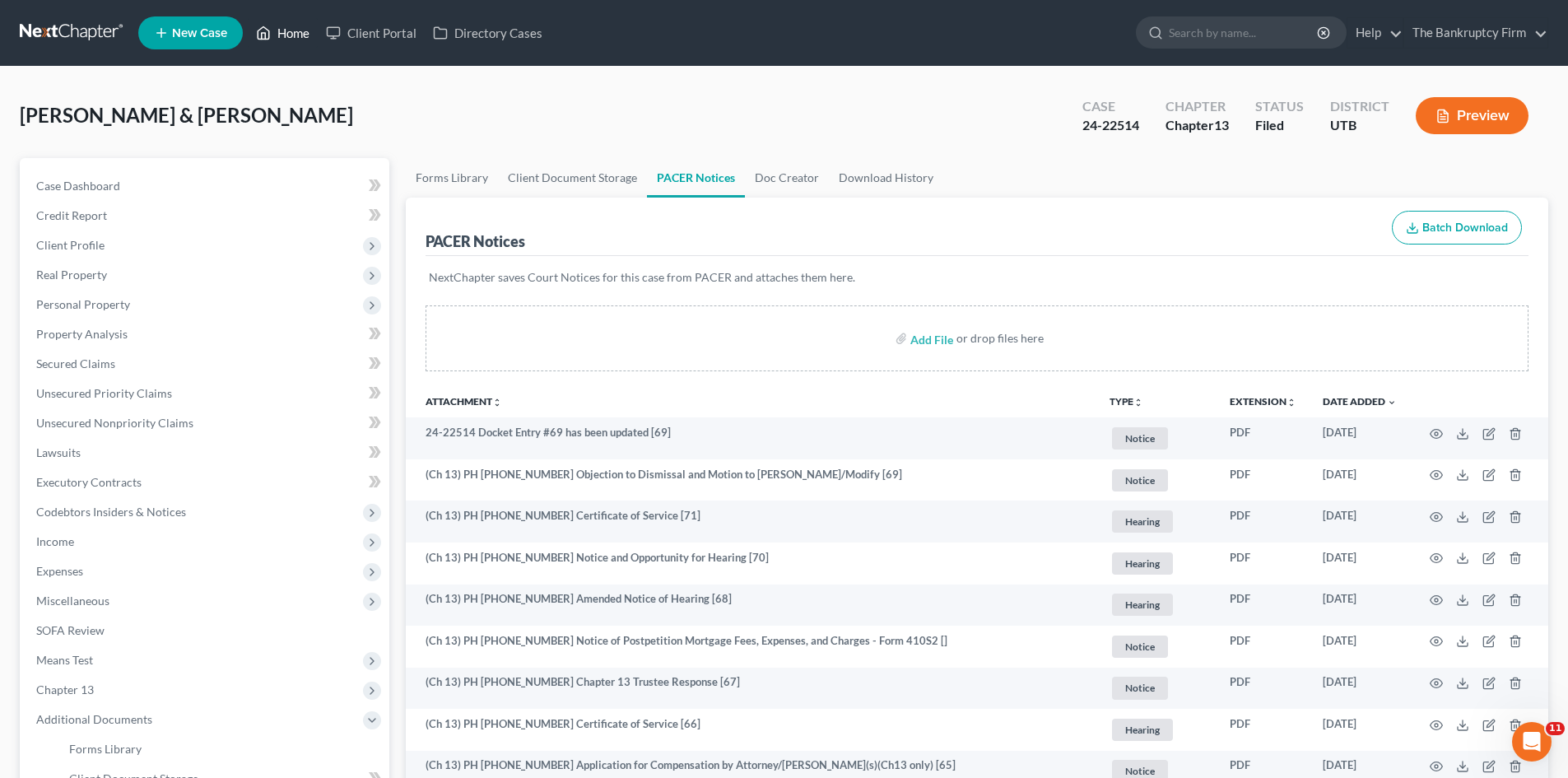
drag, startPoint x: 301, startPoint y: 41, endPoint x: 826, endPoint y: 100, distance: 528.3
click at [301, 41] on link "Home" at bounding box center [283, 32] width 70 height 30
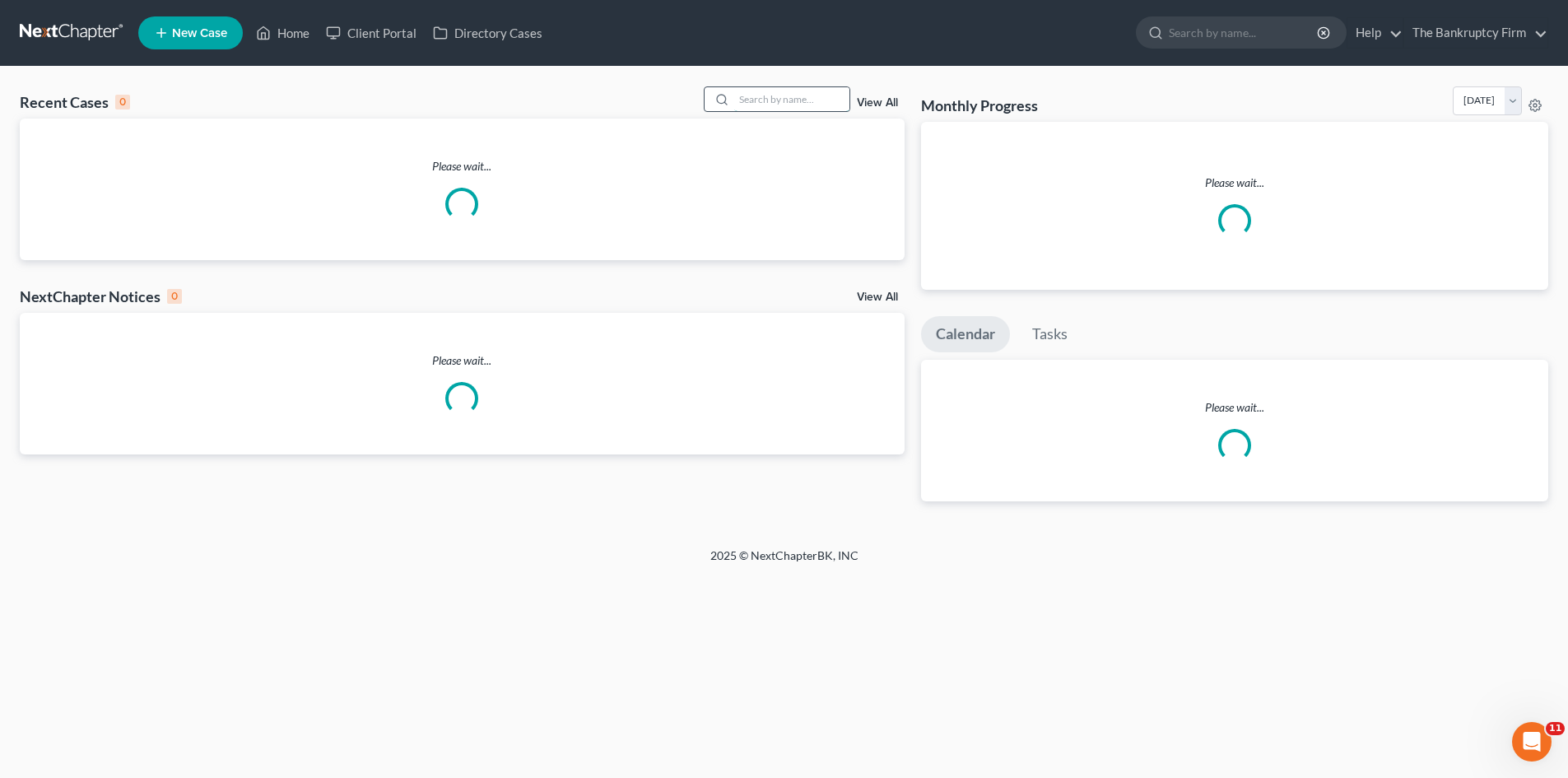
click at [768, 103] on input "search" at bounding box center [791, 99] width 115 height 24
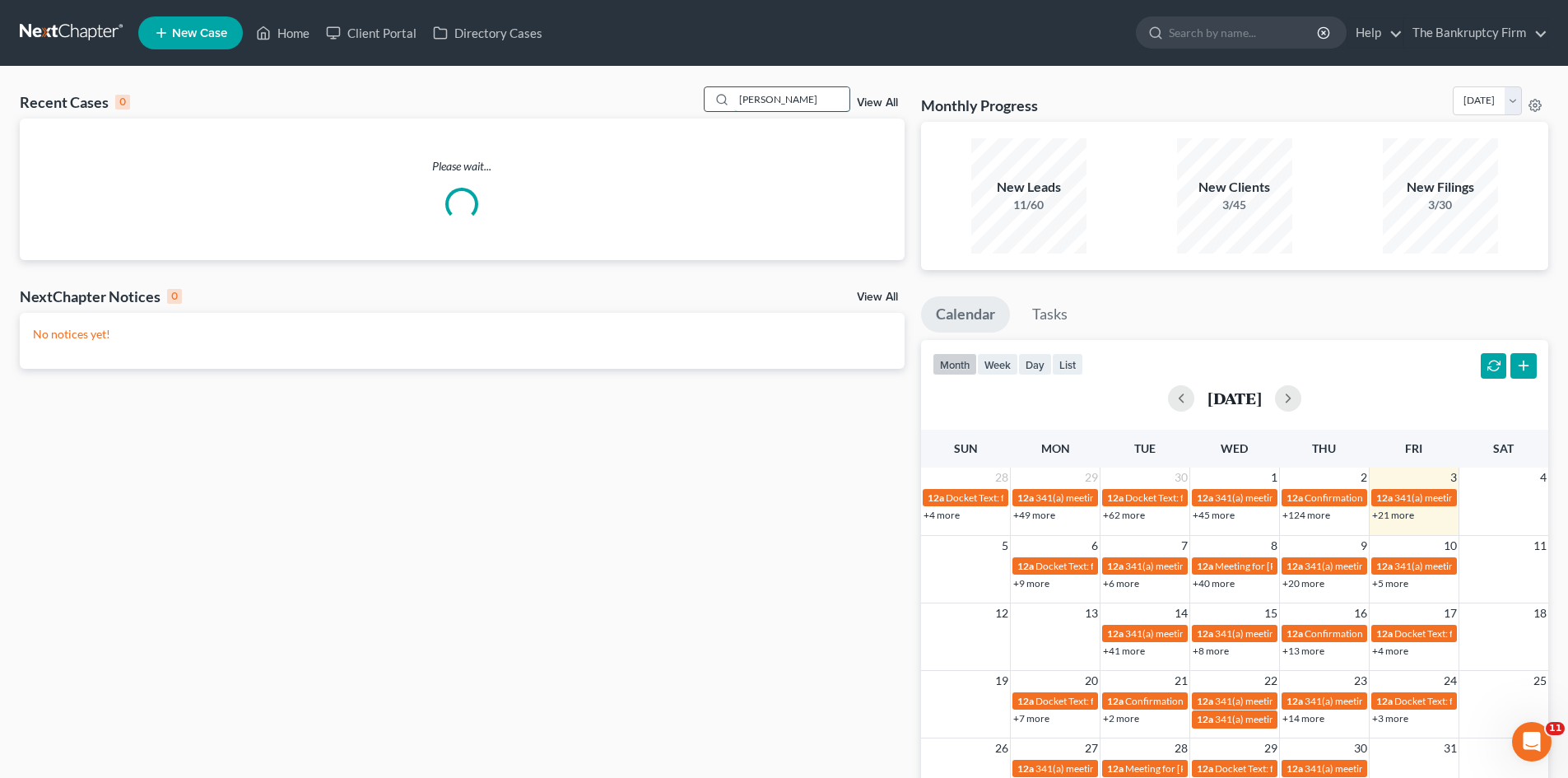
type input "[PERSON_NAME]"
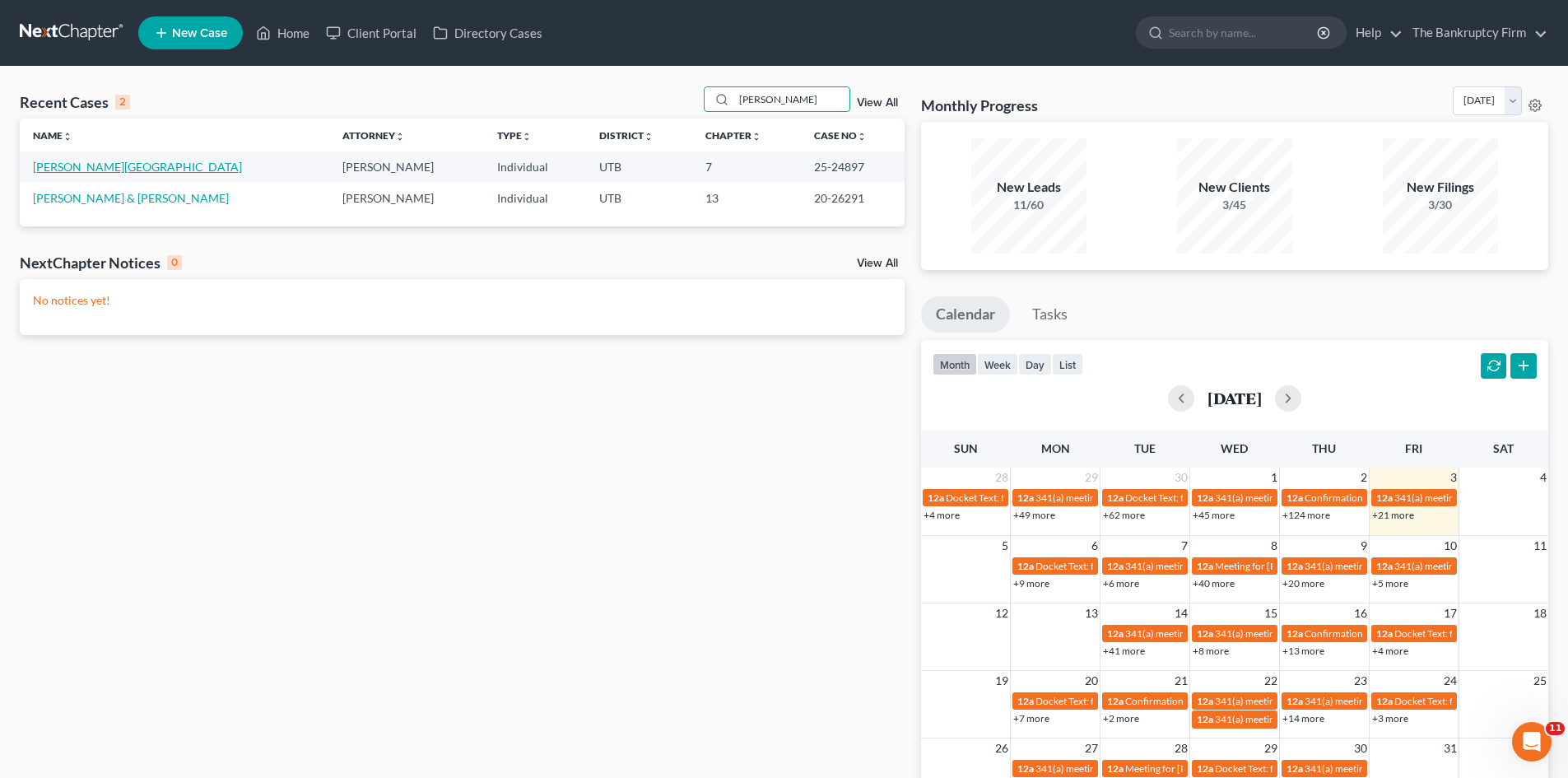
click at [83, 165] on link "[PERSON_NAME][GEOGRAPHIC_DATA]" at bounding box center [138, 167] width 209 height 14
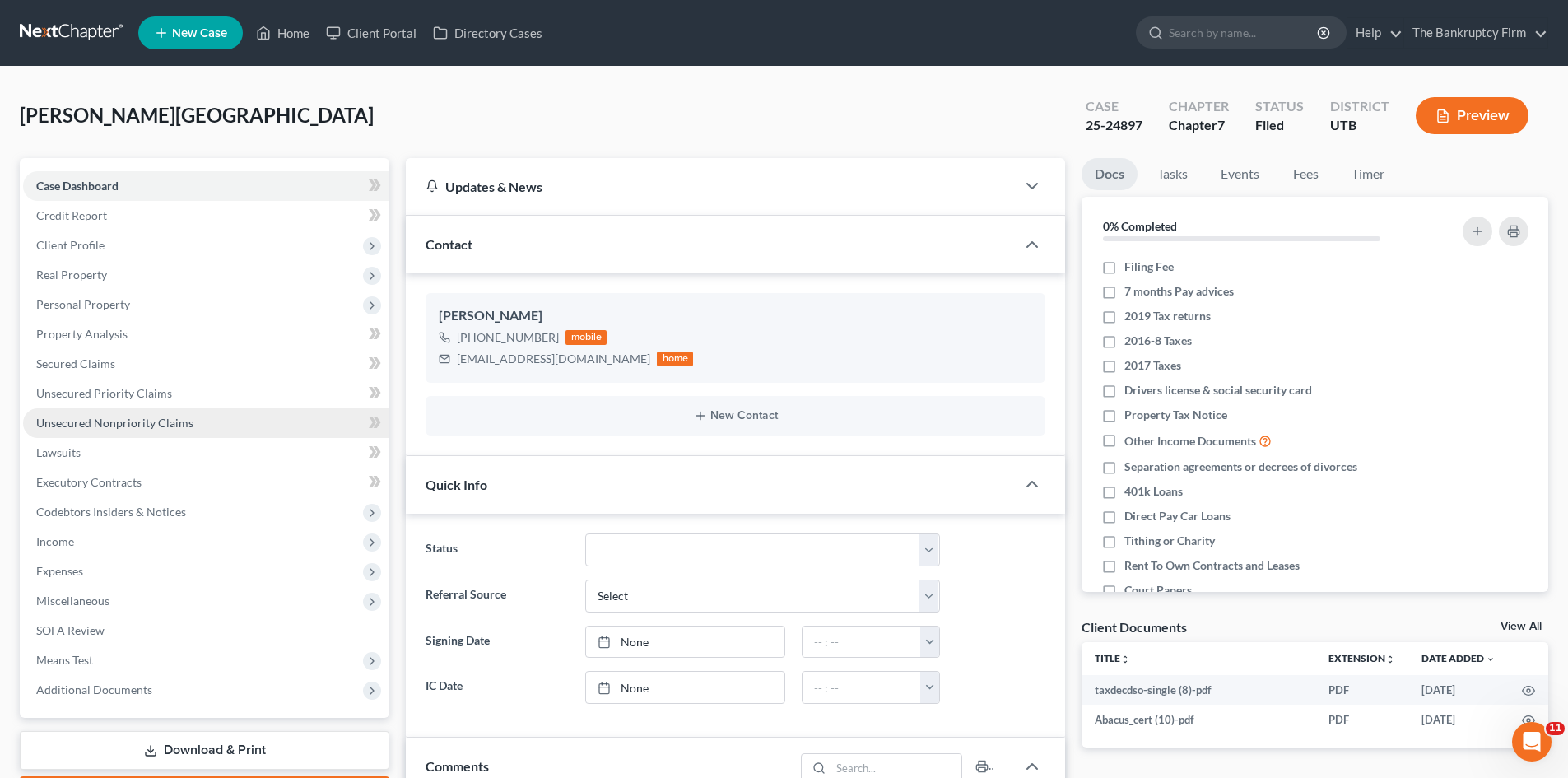
click at [80, 427] on span "Unsecured Nonpriority Claims" at bounding box center [114, 423] width 158 height 14
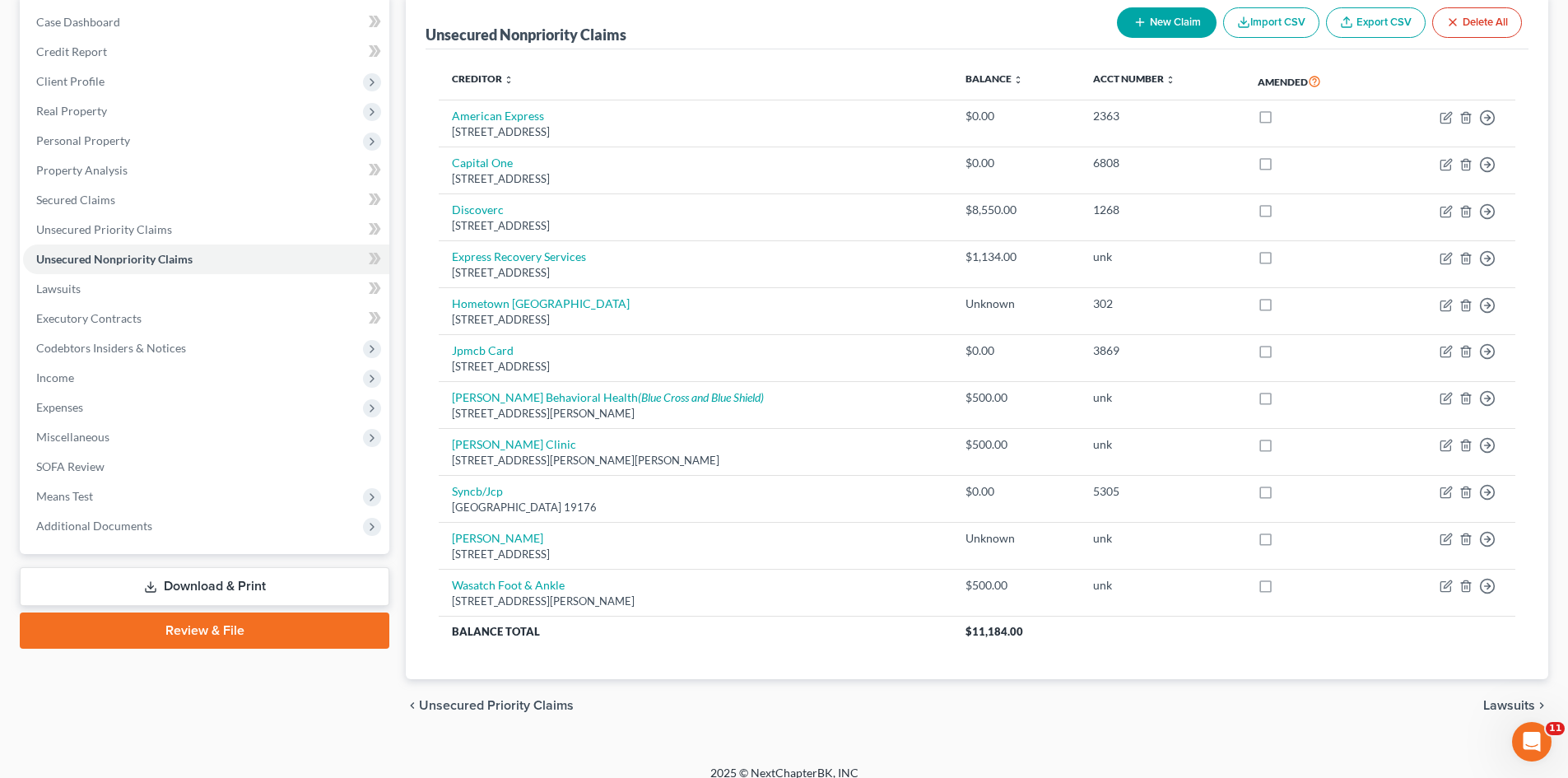
scroll to position [180, 0]
